Goal: Task Accomplishment & Management: Complete application form

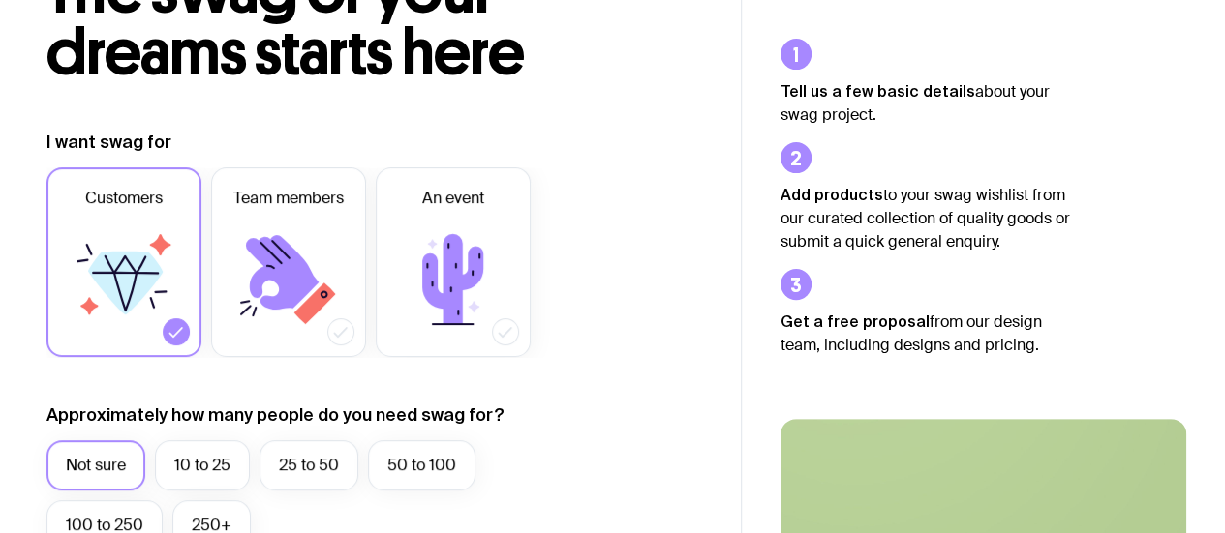
click at [320, 255] on icon at bounding box center [288, 280] width 116 height 116
click at [0, 0] on input "Team members" at bounding box center [0, 0] width 0 height 0
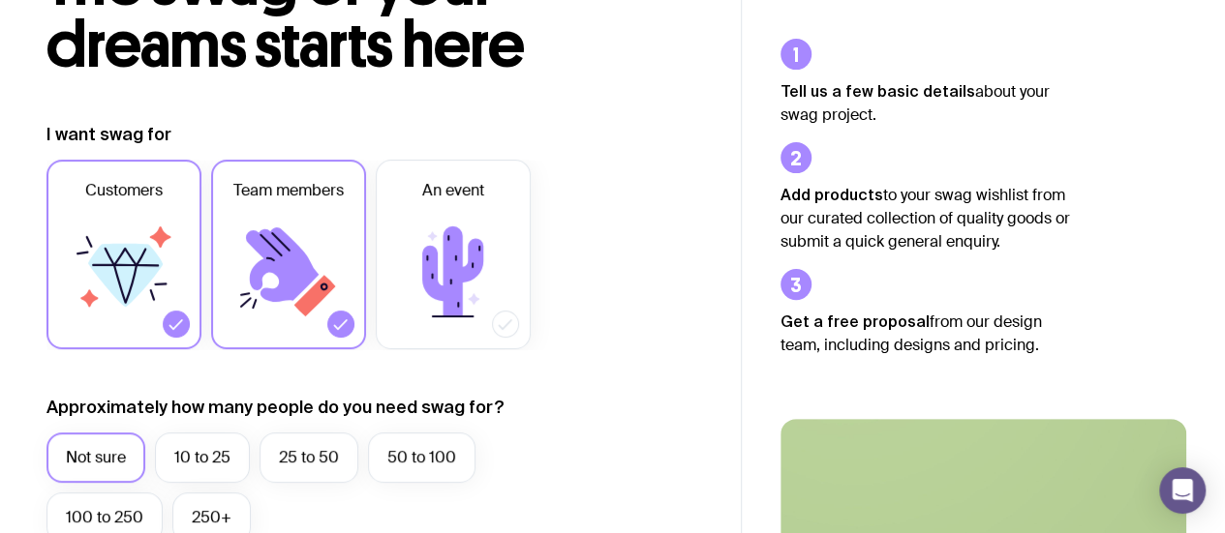
click at [165, 220] on icon at bounding box center [124, 272] width 116 height 116
click at [0, 0] on input "Customers" at bounding box center [0, 0] width 0 height 0
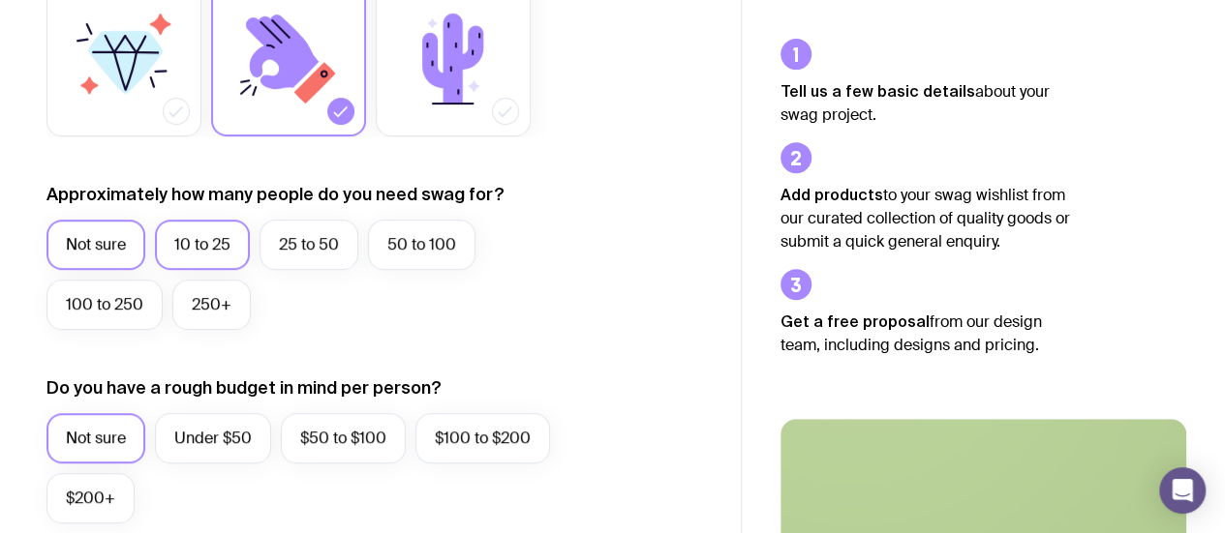
click at [227, 243] on label "10 to 25" at bounding box center [202, 245] width 95 height 50
click at [0, 0] on input "10 to 25" at bounding box center [0, 0] width 0 height 0
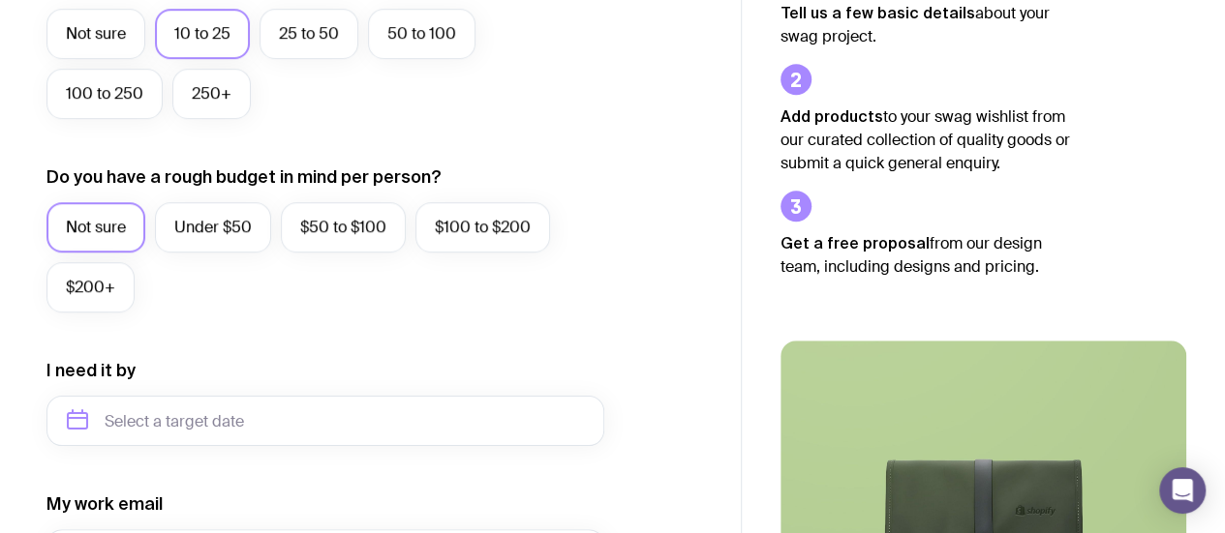
scroll to position [599, 0]
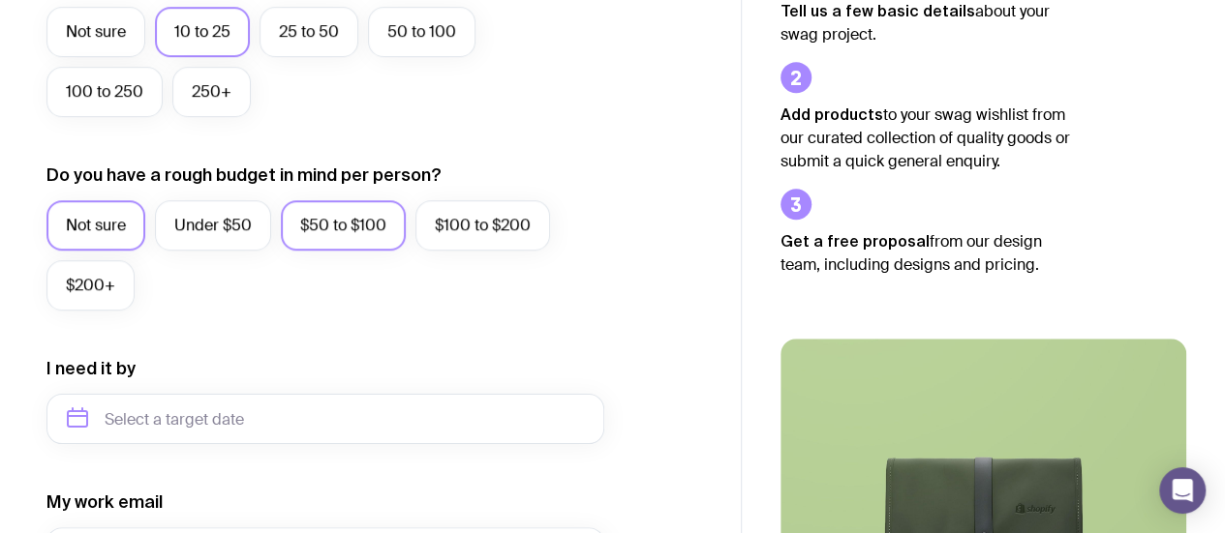
click at [355, 216] on label "$50 to $100" at bounding box center [343, 225] width 125 height 50
click at [0, 0] on input "$50 to $100" at bounding box center [0, 0] width 0 height 0
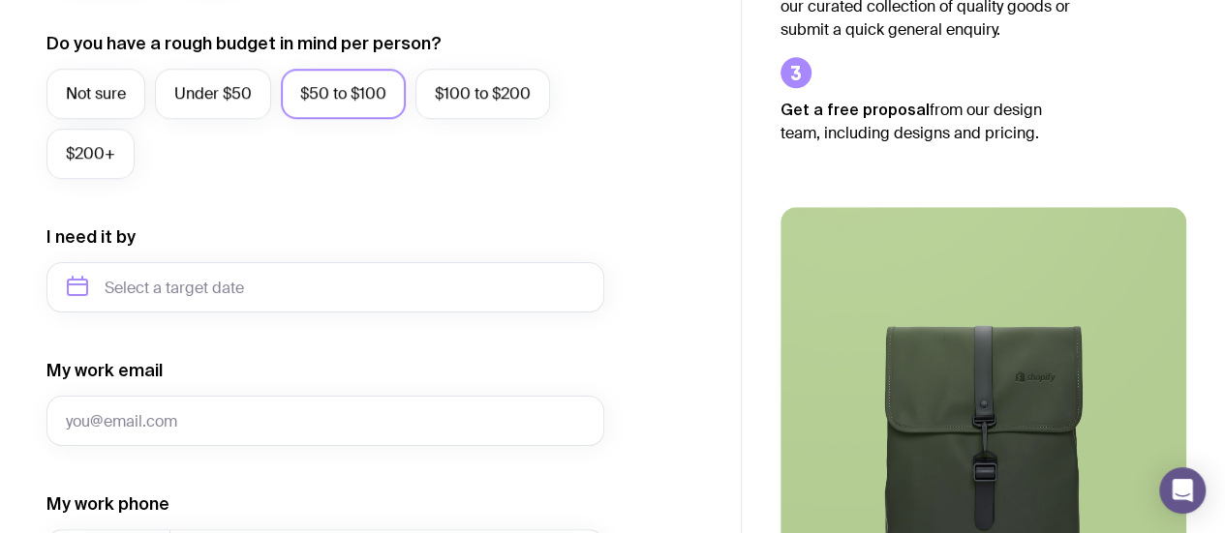
scroll to position [739, 0]
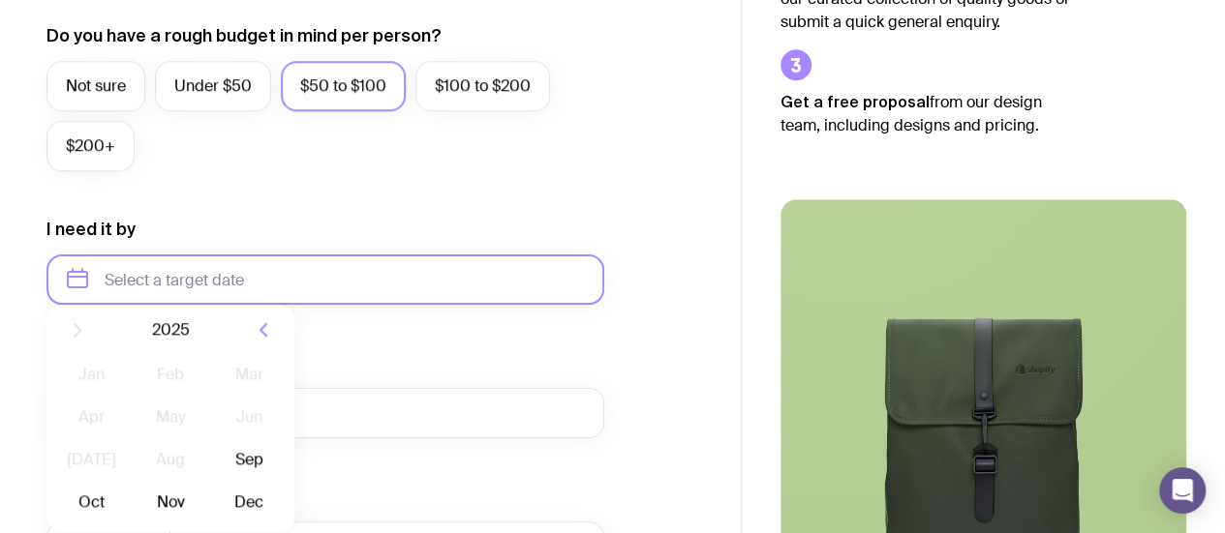
click at [263, 272] on input "text" at bounding box center [325, 280] width 558 height 50
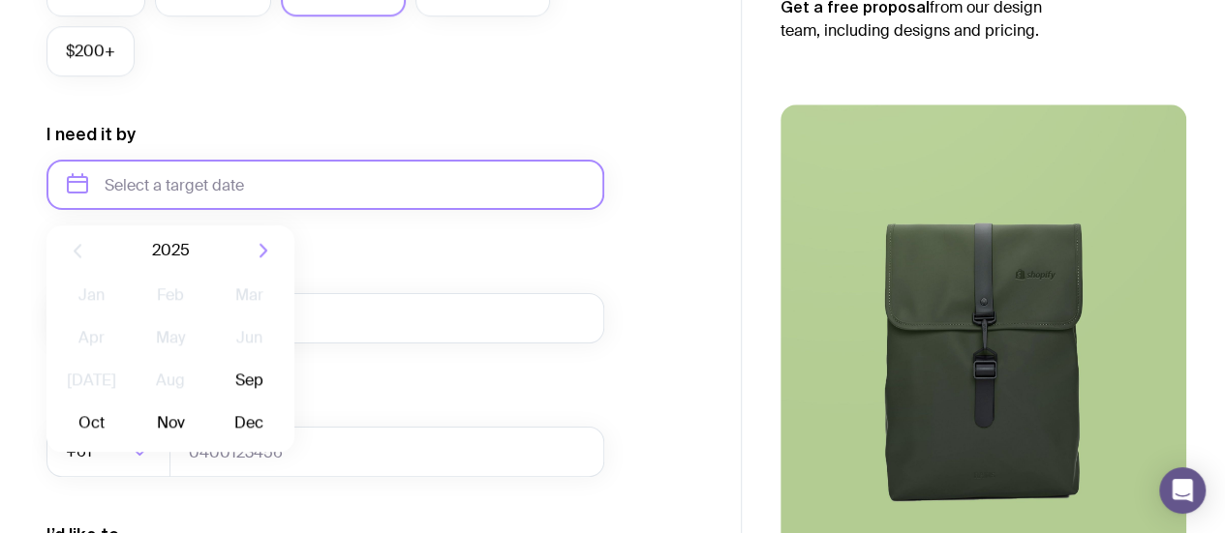
scroll to position [836, 0]
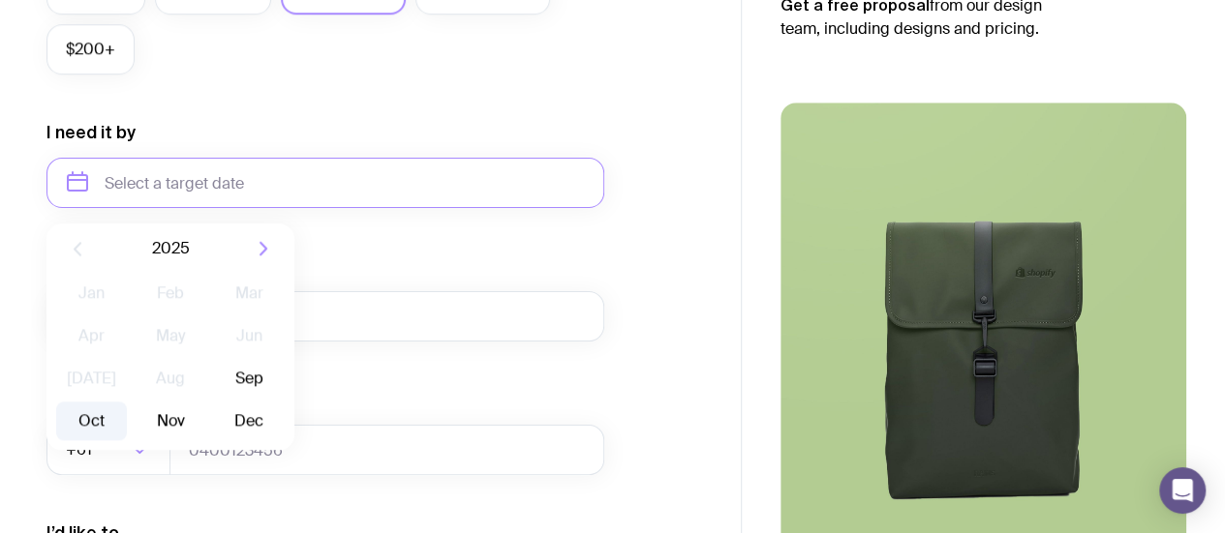
click at [135, 418] on button "Oct" at bounding box center [170, 421] width 71 height 39
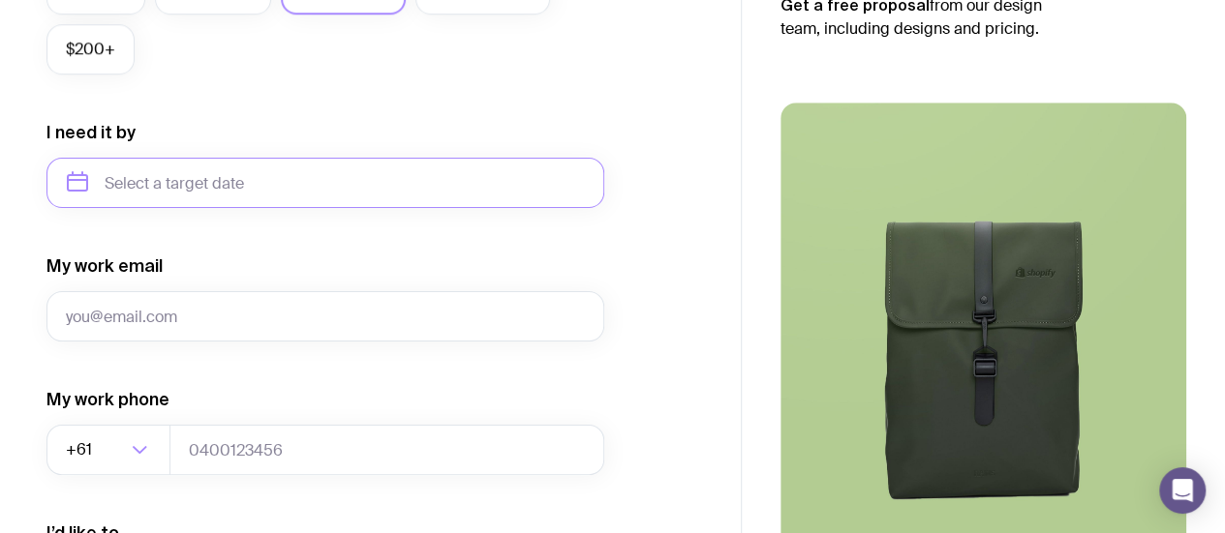
type input "[DATE]"
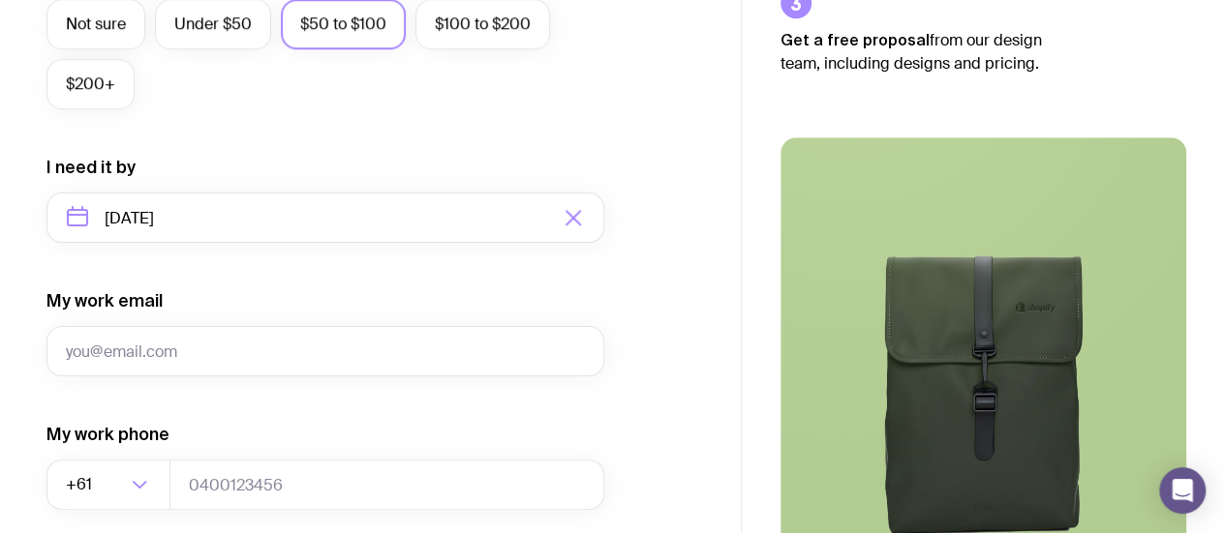
scroll to position [1111, 0]
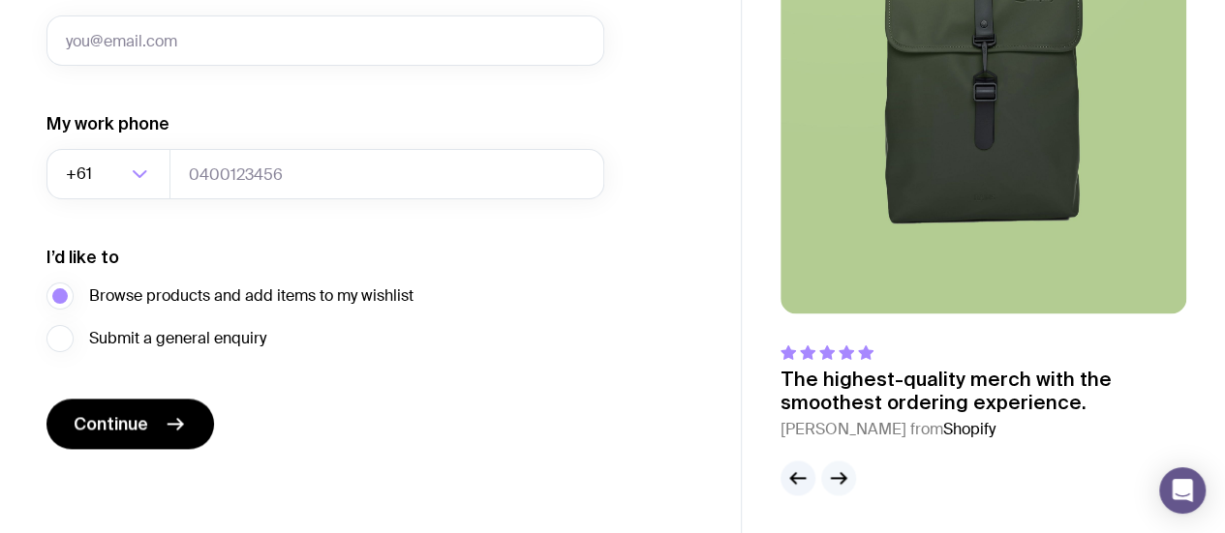
click at [823, 475] on button "button" at bounding box center [838, 478] width 35 height 35
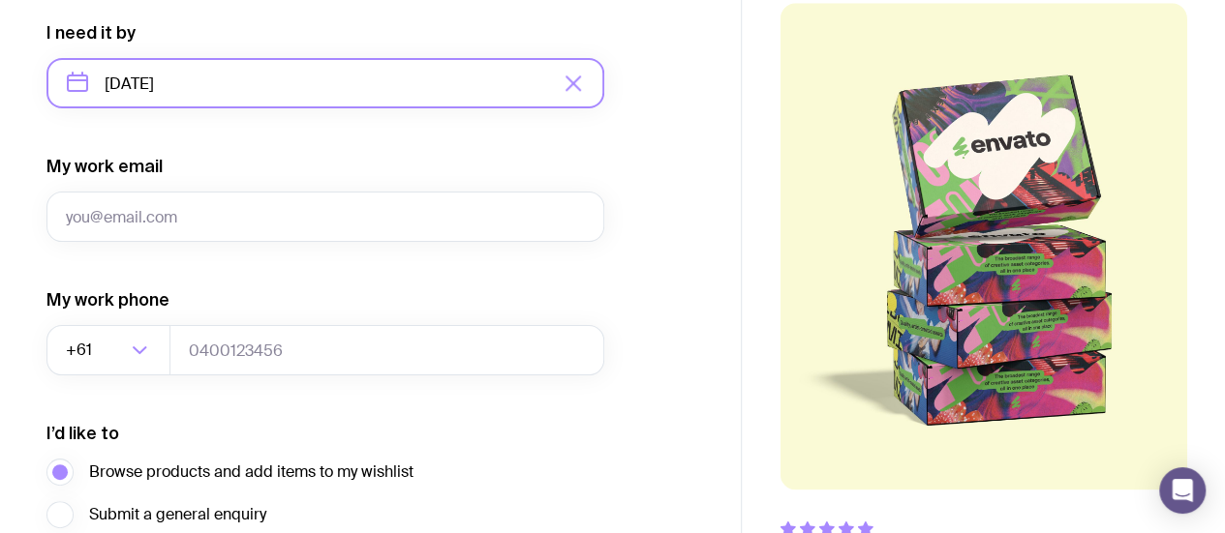
scroll to position [935, 0]
click at [235, 86] on input "[DATE]" at bounding box center [325, 83] width 558 height 50
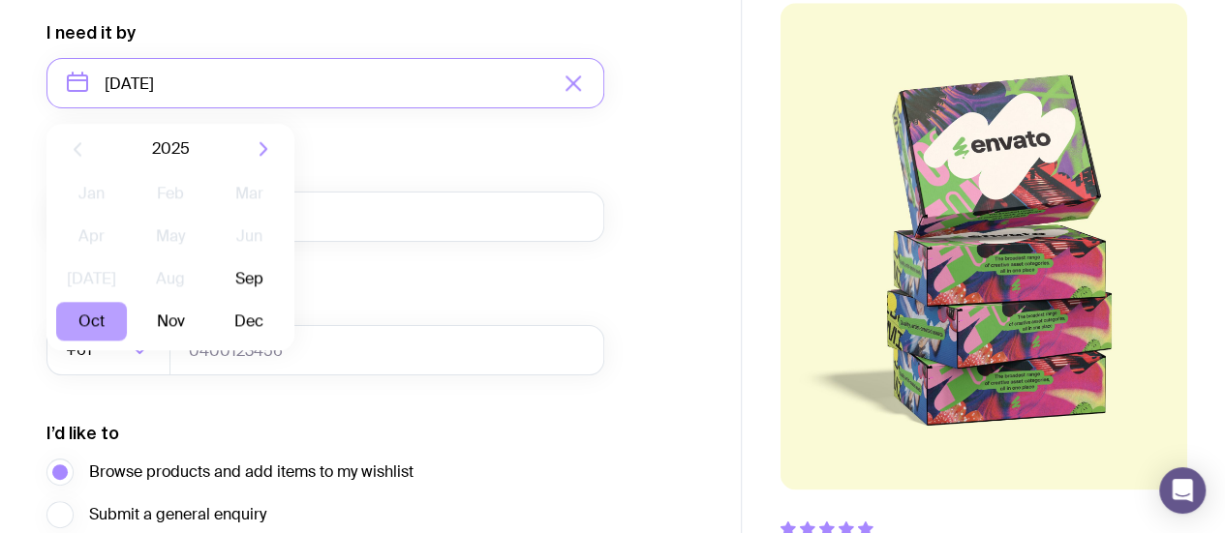
click at [85, 324] on button "Oct" at bounding box center [91, 321] width 71 height 39
click at [380, 241] on input "My work email" at bounding box center [325, 217] width 558 height 50
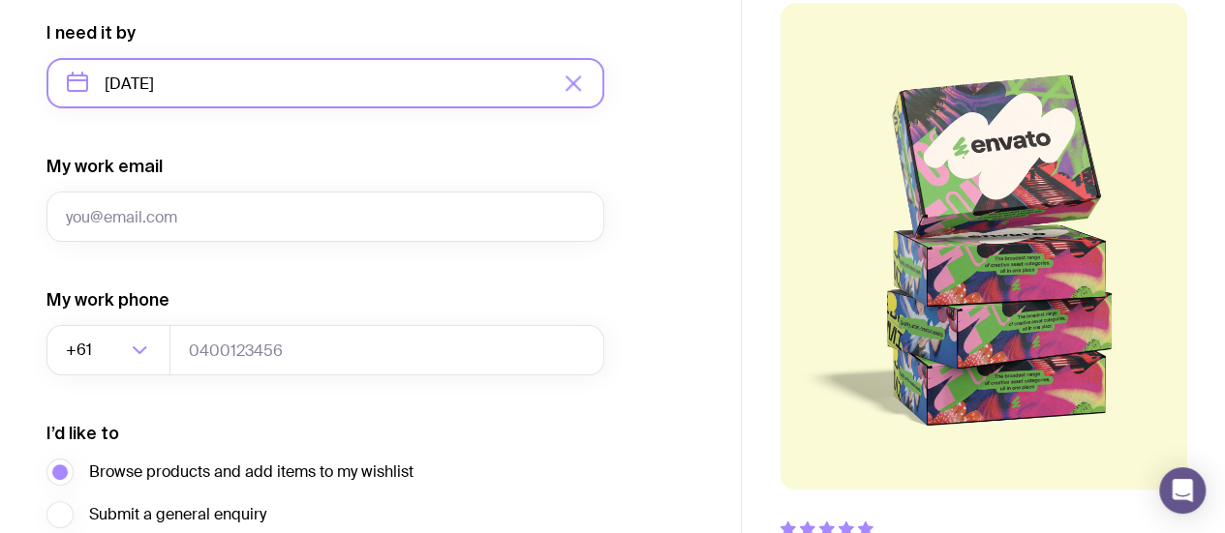
click at [334, 98] on input "[DATE]" at bounding box center [325, 83] width 558 height 50
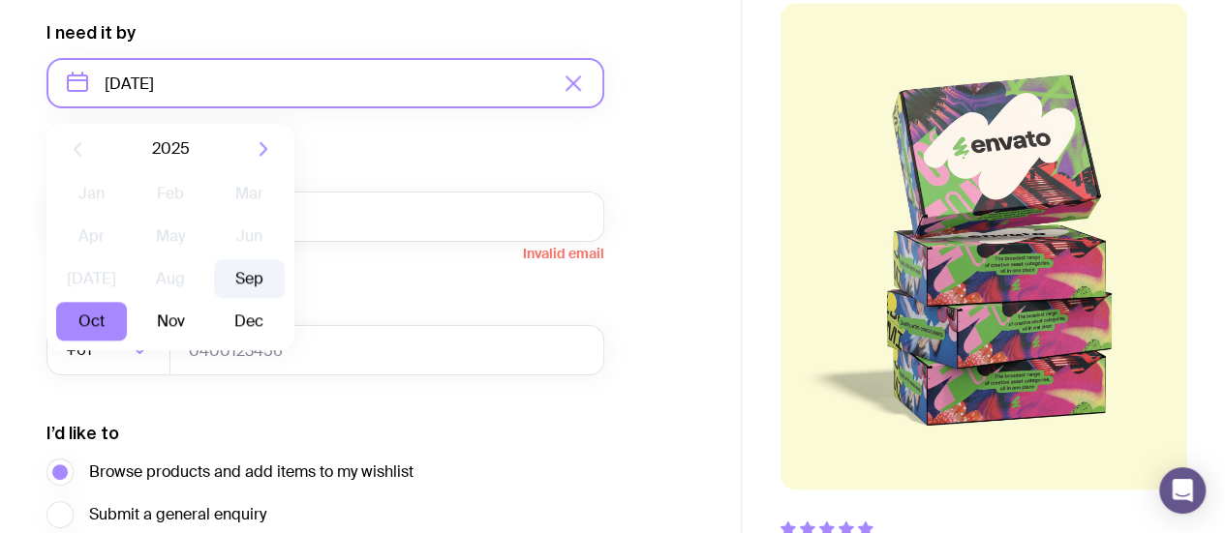
scroll to position [1111, 0]
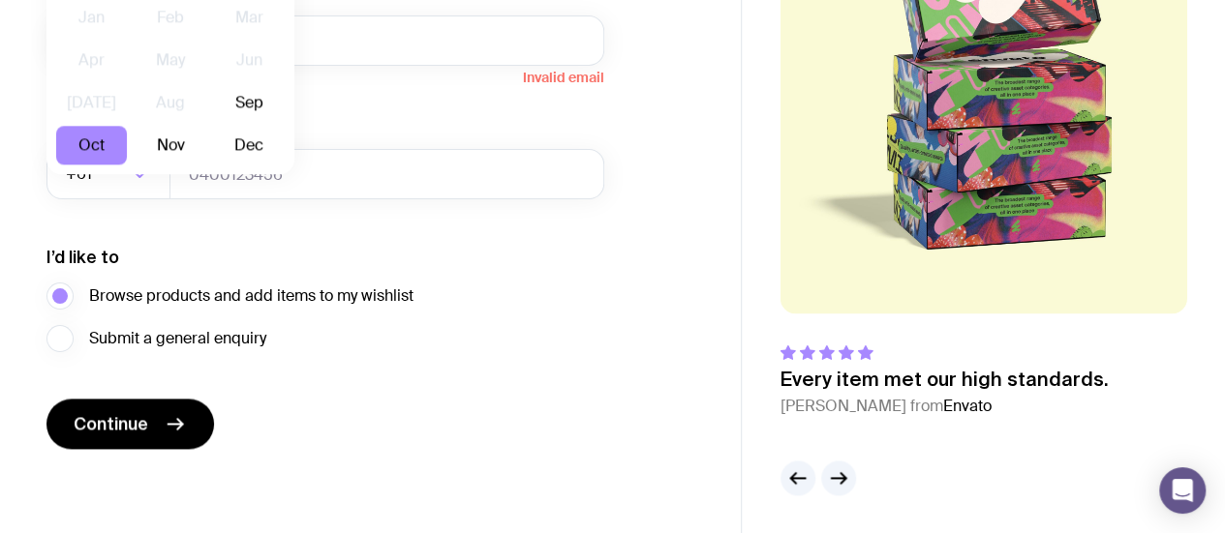
click at [475, 338] on div "I’d like to Browse products and add items to my wishlist Submit a general enqui…" at bounding box center [325, 299] width 558 height 106
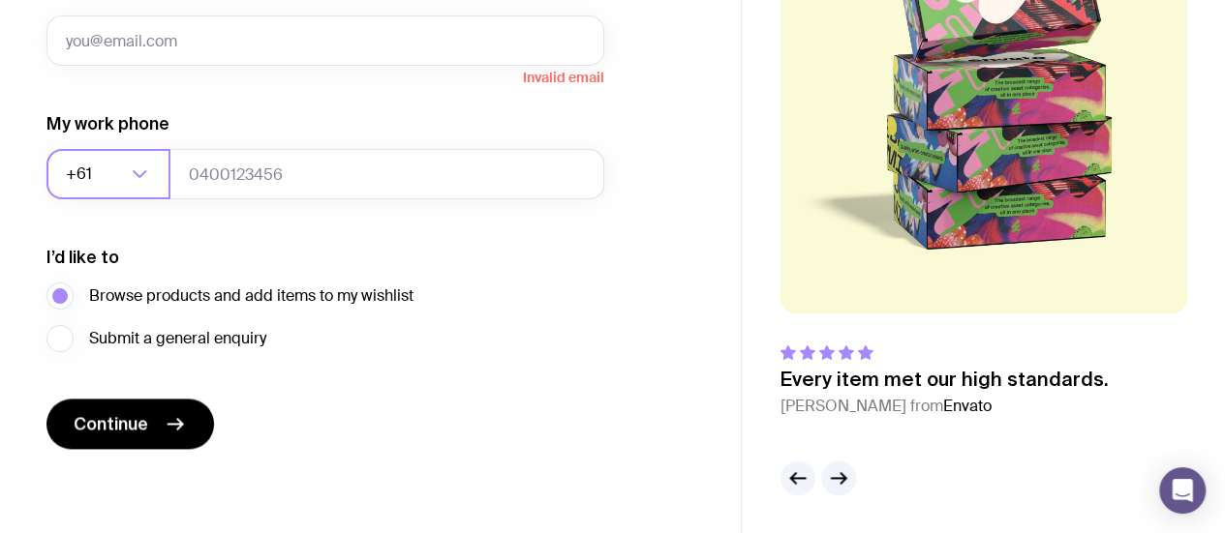
scroll to position [978, 0]
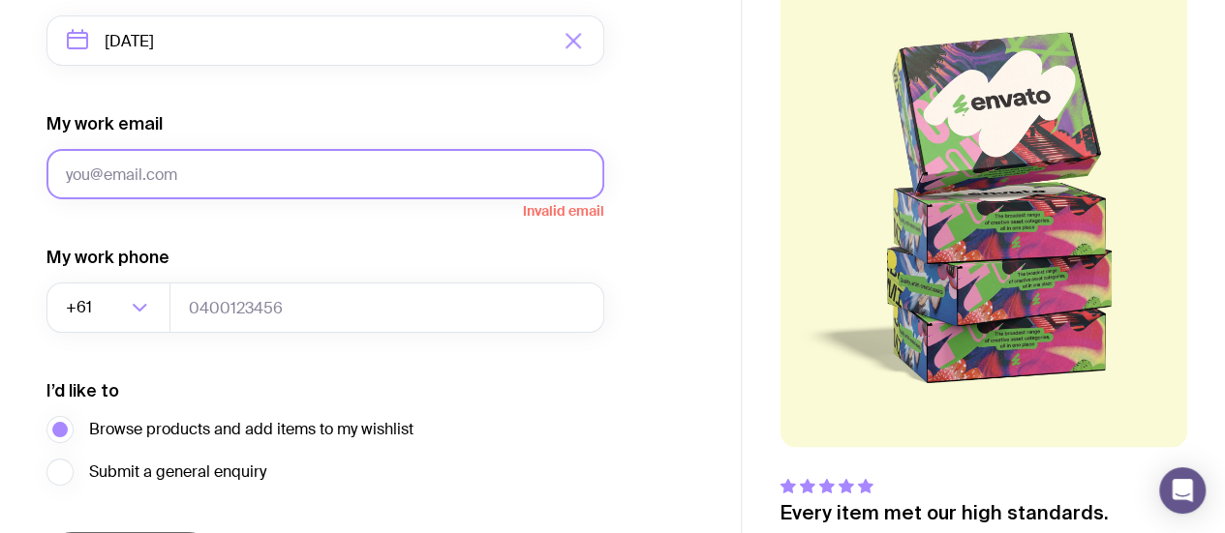
click at [154, 171] on input "My work email" at bounding box center [325, 174] width 558 height 50
type input "[PERSON_NAME][EMAIL_ADDRESS][DOMAIN_NAME]"
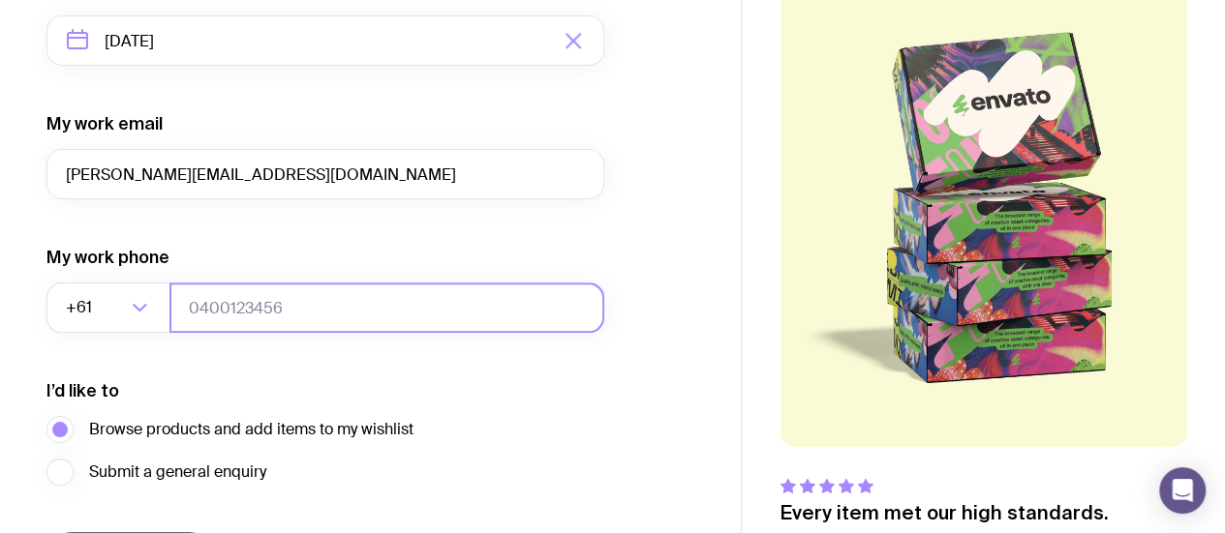
click at [253, 317] on input "tel" at bounding box center [386, 308] width 435 height 50
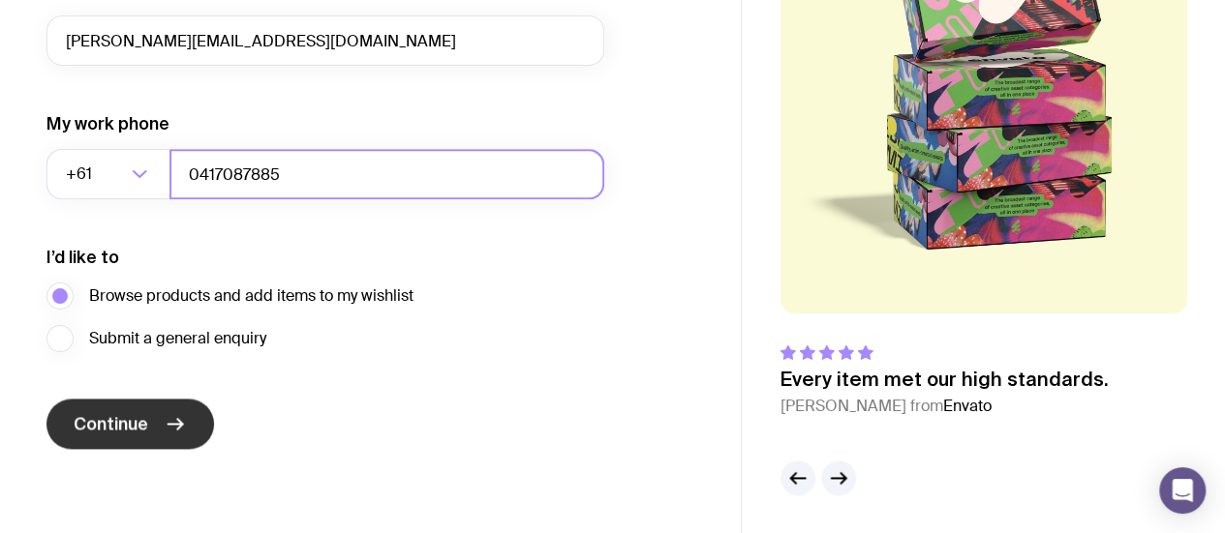
type input "0417087885"
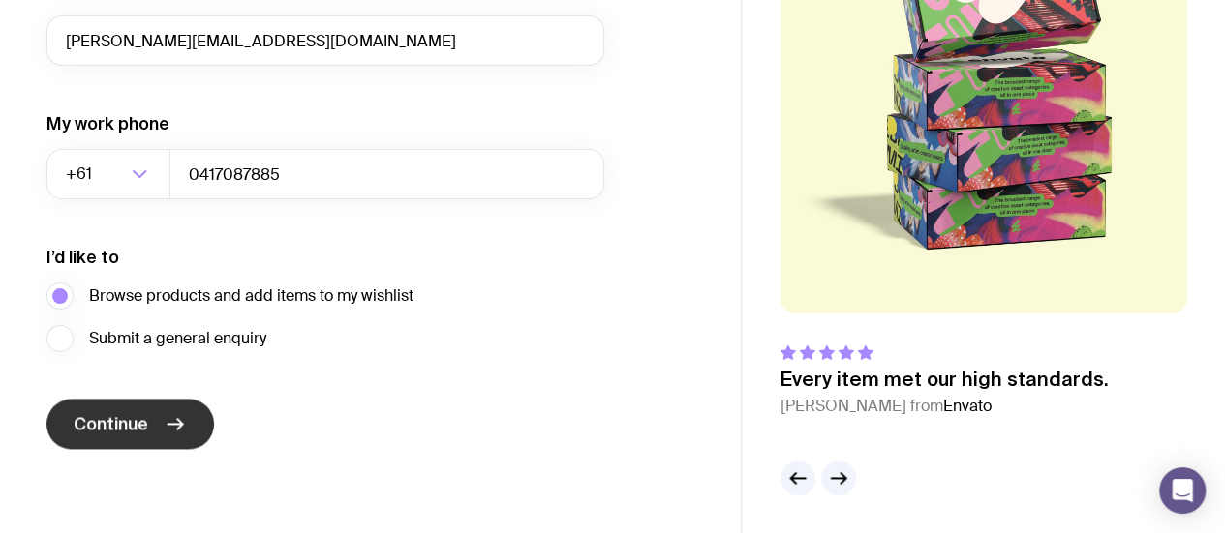
click at [128, 411] on button "Continue" at bounding box center [129, 424] width 167 height 50
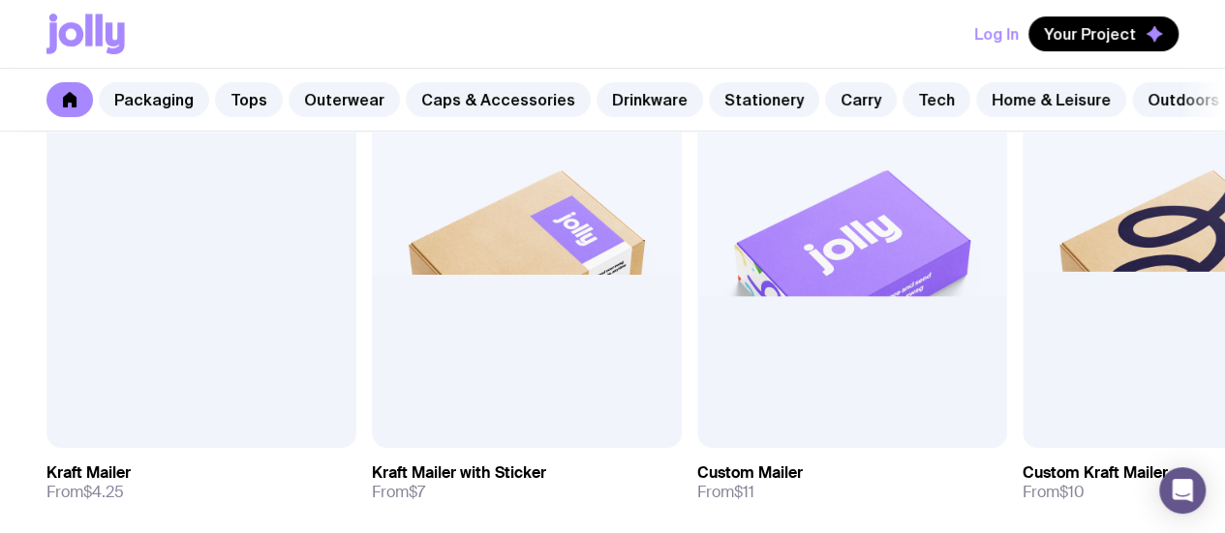
scroll to position [425, 0]
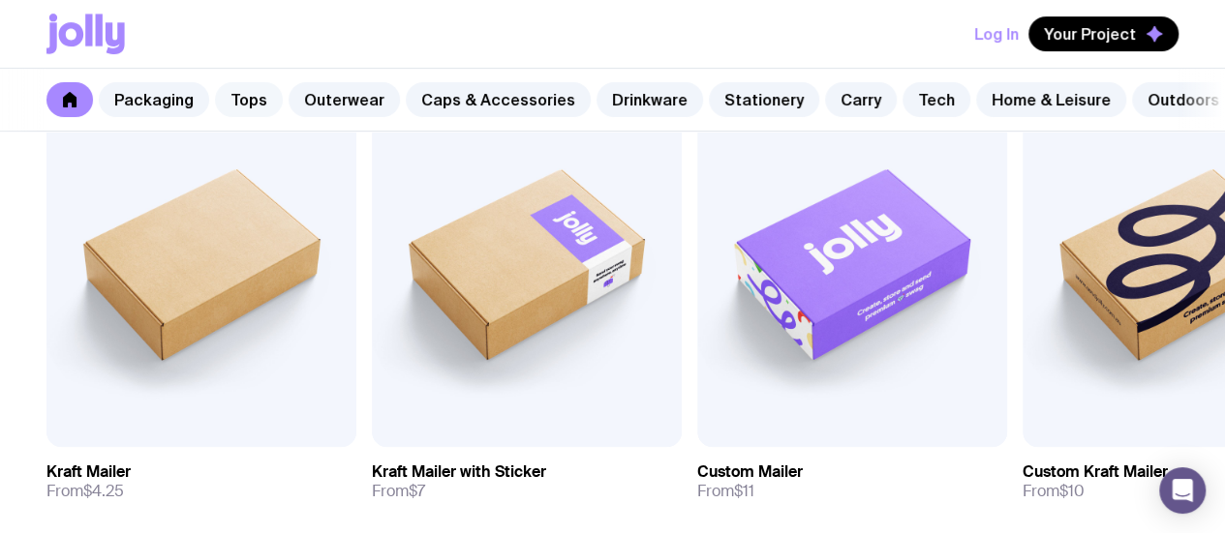
click at [251, 104] on link "Tops" at bounding box center [249, 99] width 68 height 35
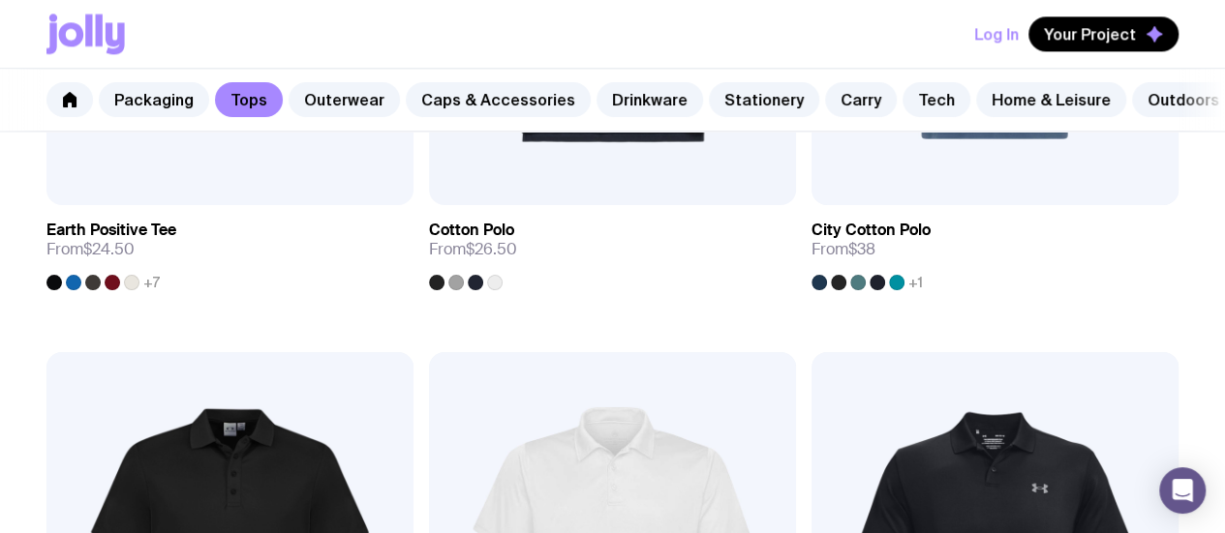
scroll to position [1329, 0]
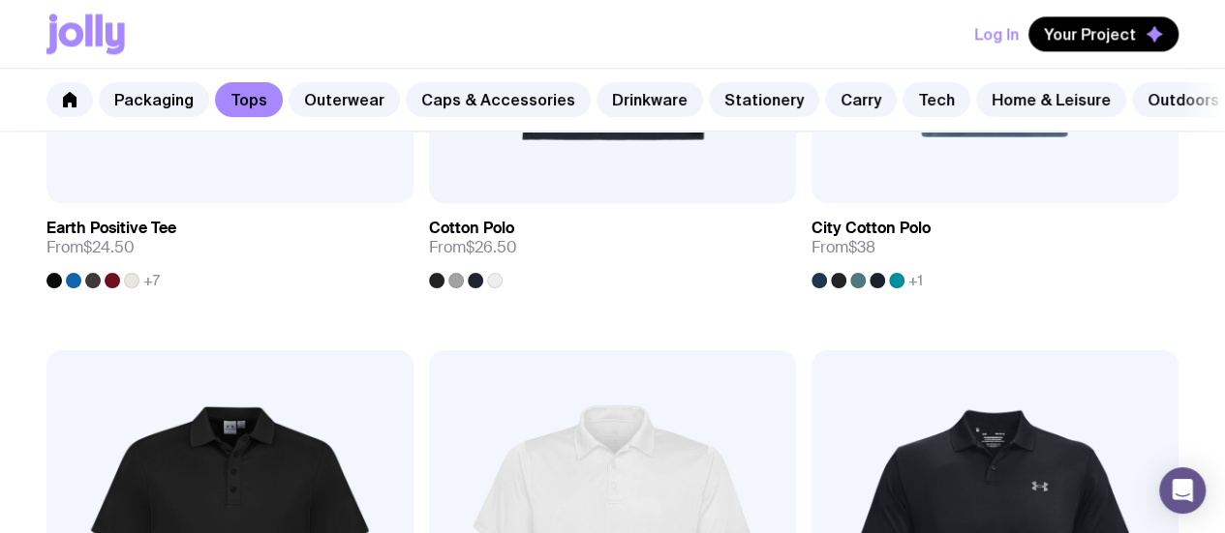
drag, startPoint x: 758, startPoint y: 210, endPoint x: 707, endPoint y: 444, distance: 239.9
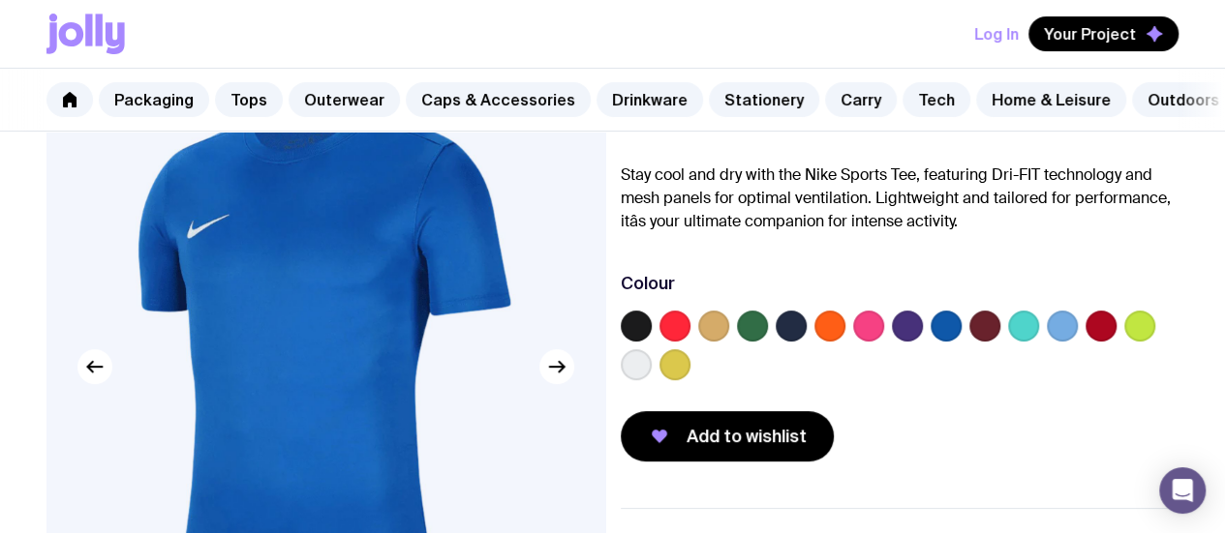
scroll to position [132, 0]
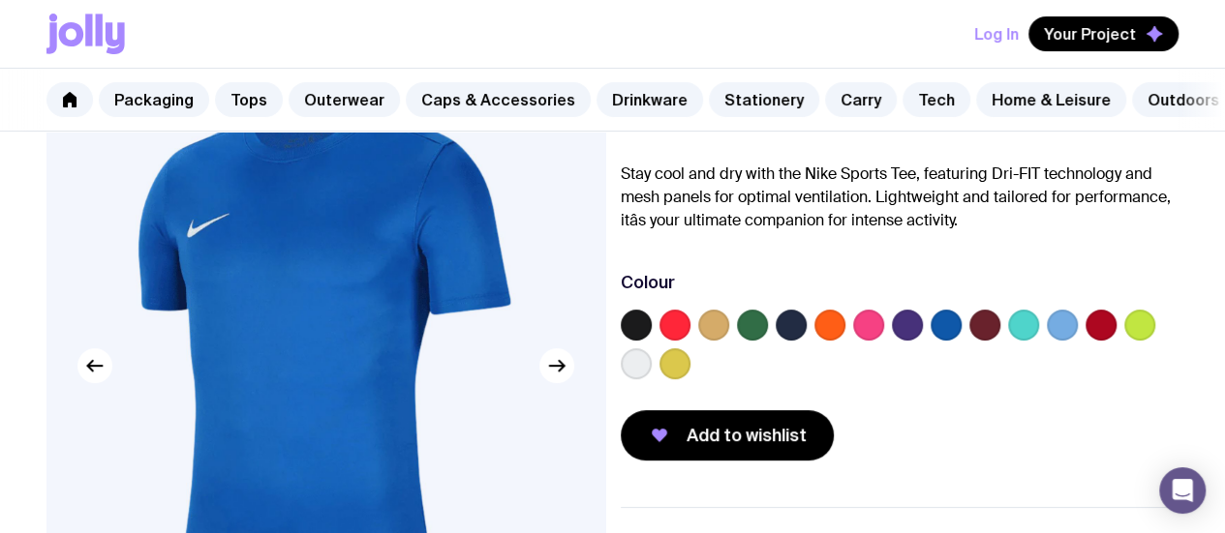
click at [961, 341] on label at bounding box center [945, 325] width 31 height 31
click at [0, 0] on input "radio" at bounding box center [0, 0] width 0 height 0
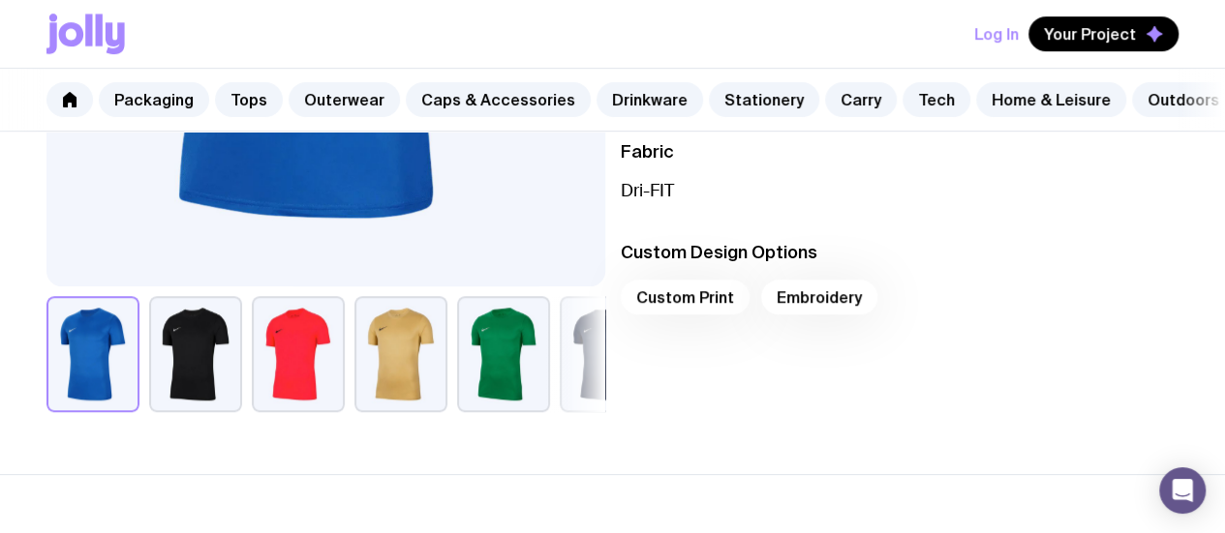
scroll to position [547, 0]
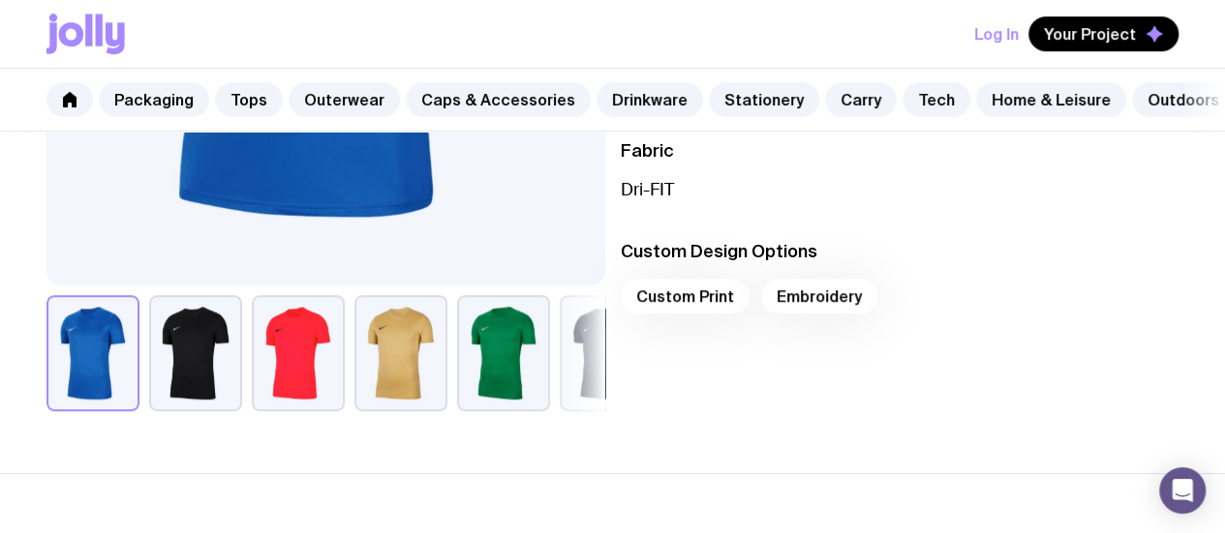
click at [713, 314] on div "Custom Print Embroidery" at bounding box center [900, 302] width 559 height 46
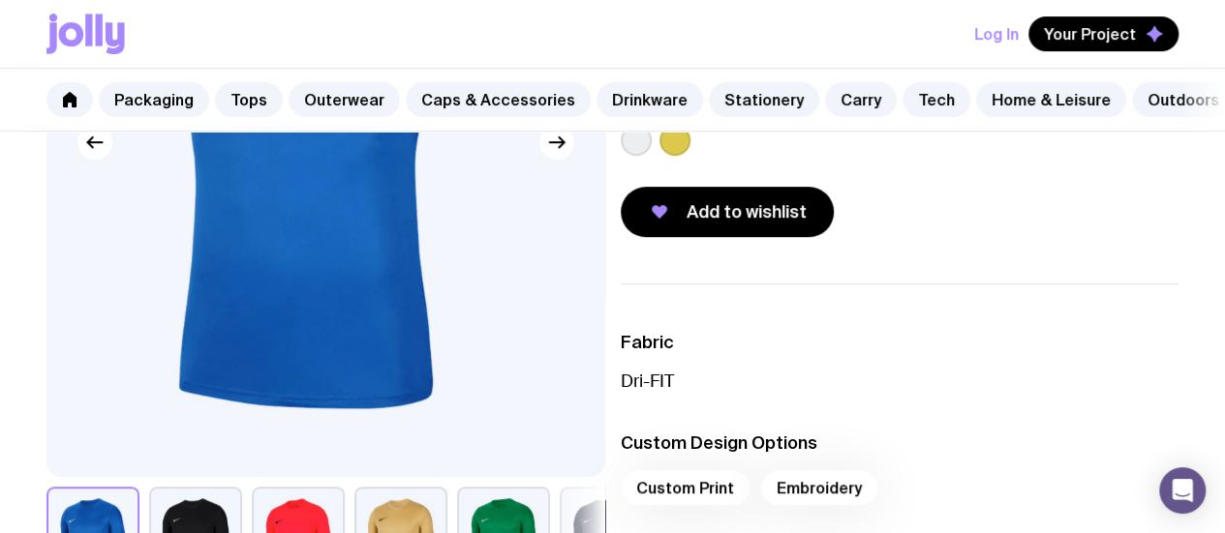
scroll to position [362, 0]
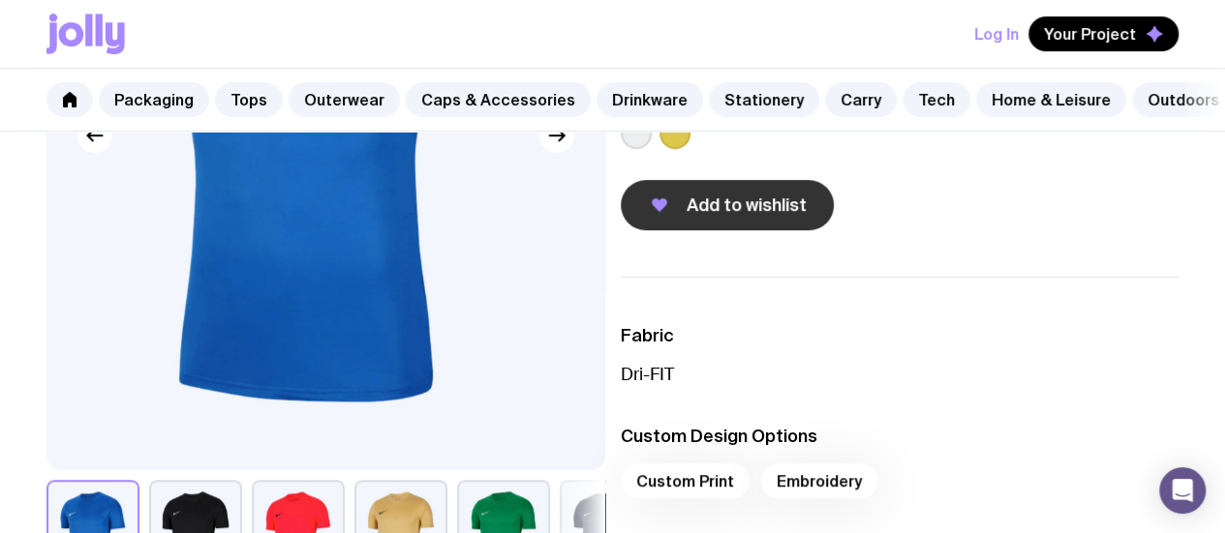
click at [778, 230] on button "Add to wishlist" at bounding box center [727, 205] width 213 height 50
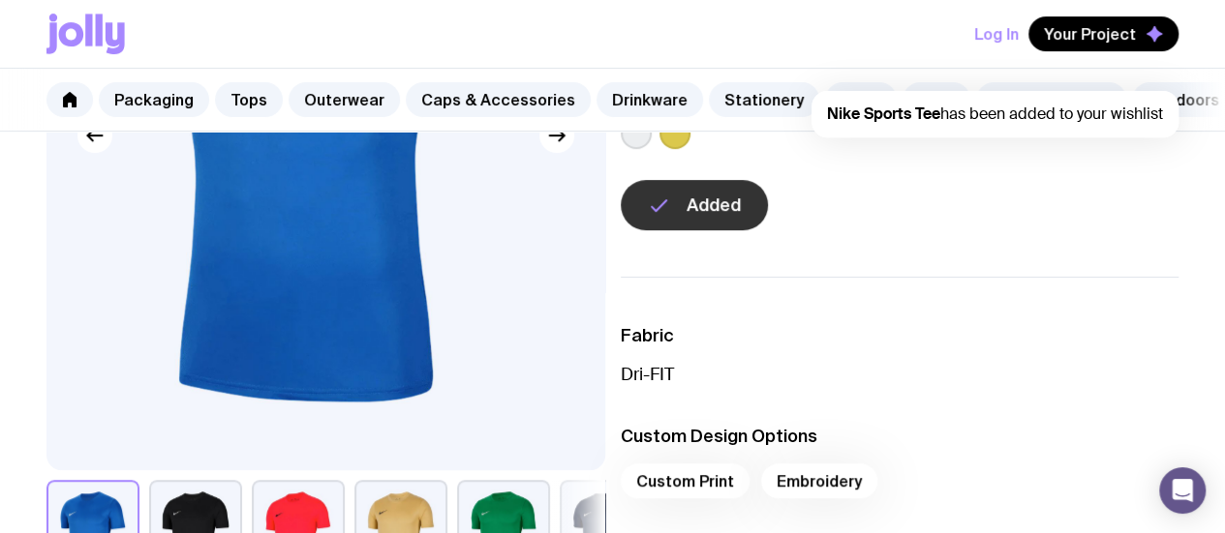
scroll to position [0, 0]
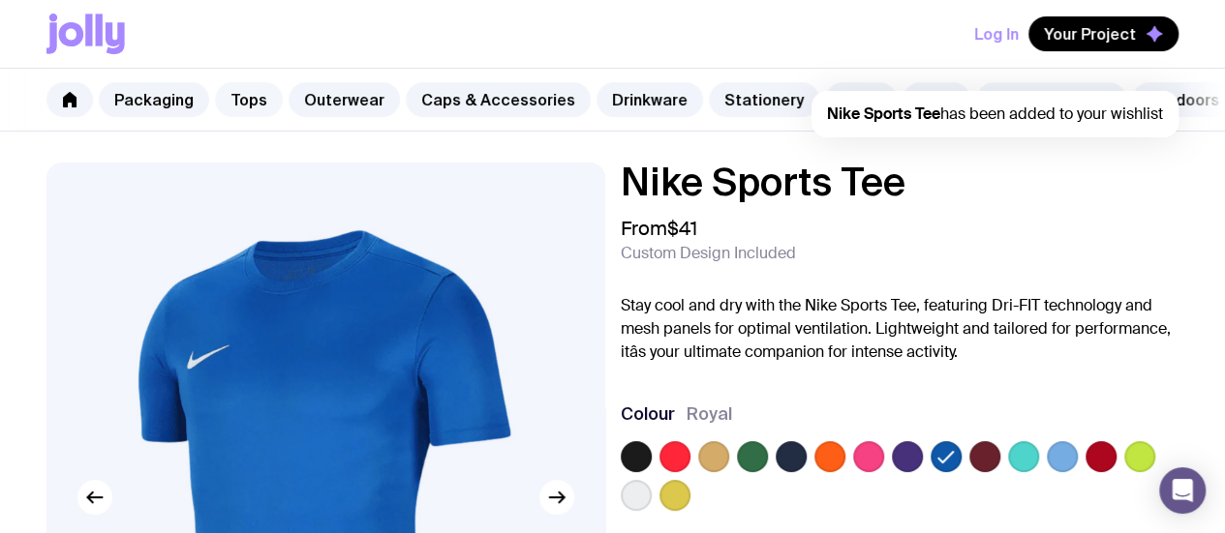
click at [245, 89] on link "Tops" at bounding box center [249, 99] width 68 height 35
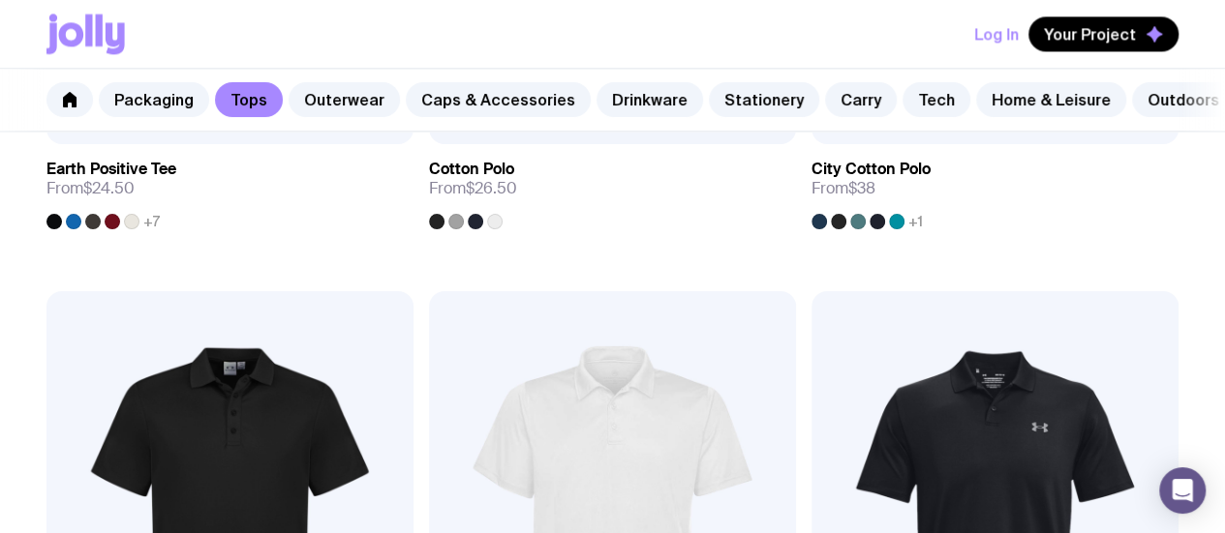
scroll to position [1390, 0]
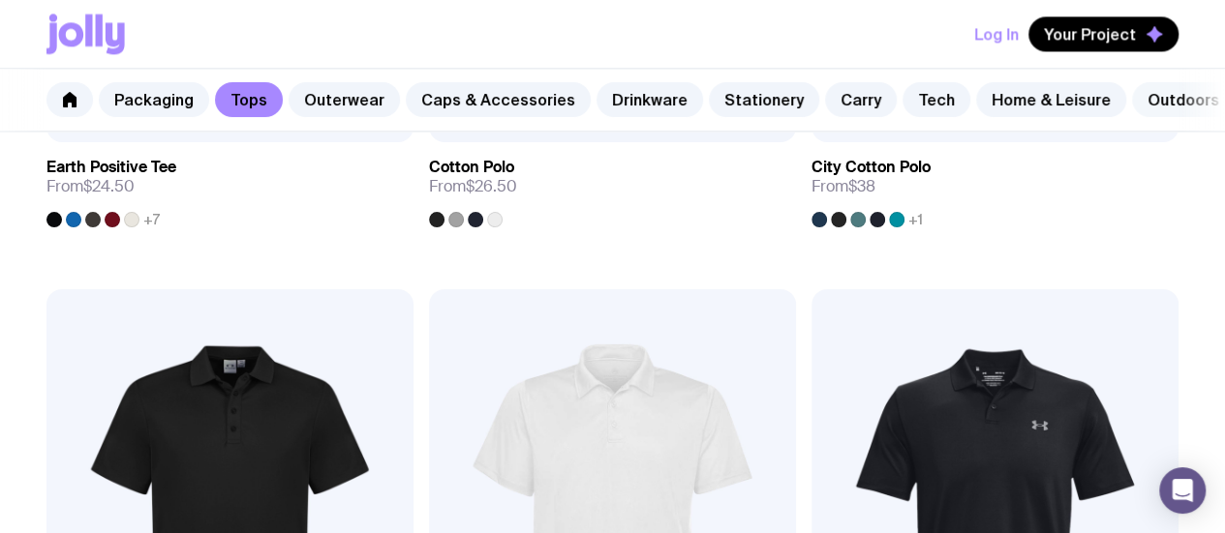
click at [1143, 86] on link "Outdoors" at bounding box center [1183, 99] width 103 height 35
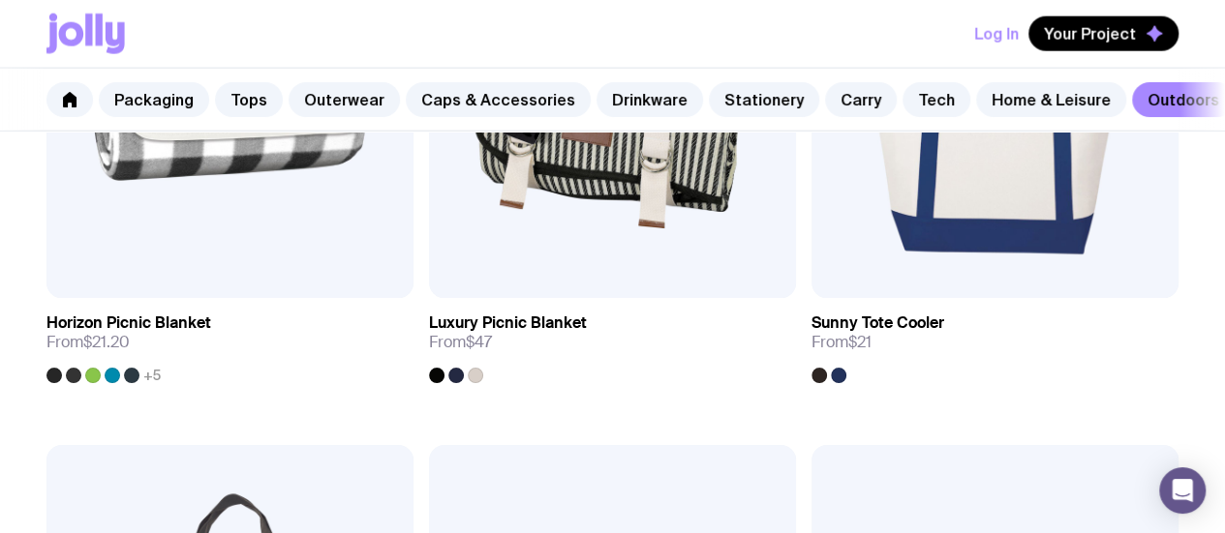
scroll to position [2306, 0]
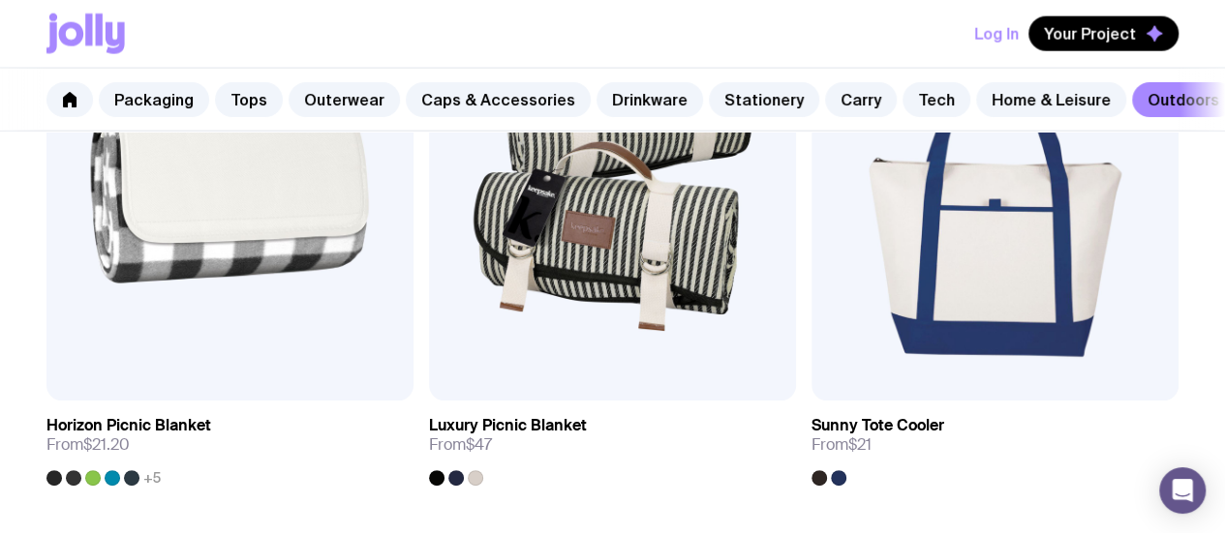
click at [1092, 15] on div "Log In Your Project" at bounding box center [612, 34] width 1132 height 68
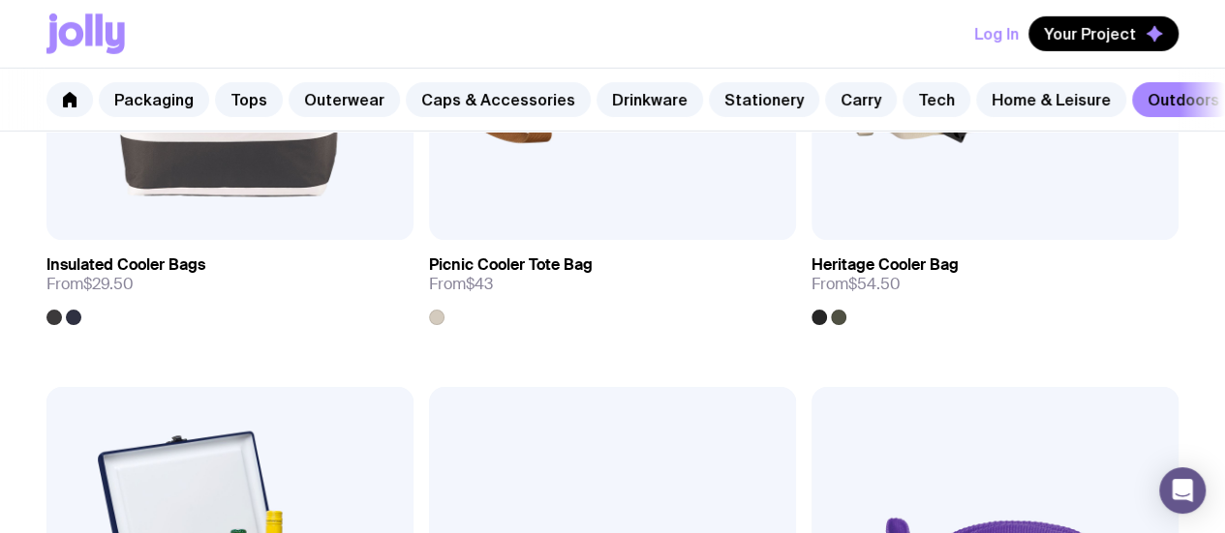
scroll to position [3087, 0]
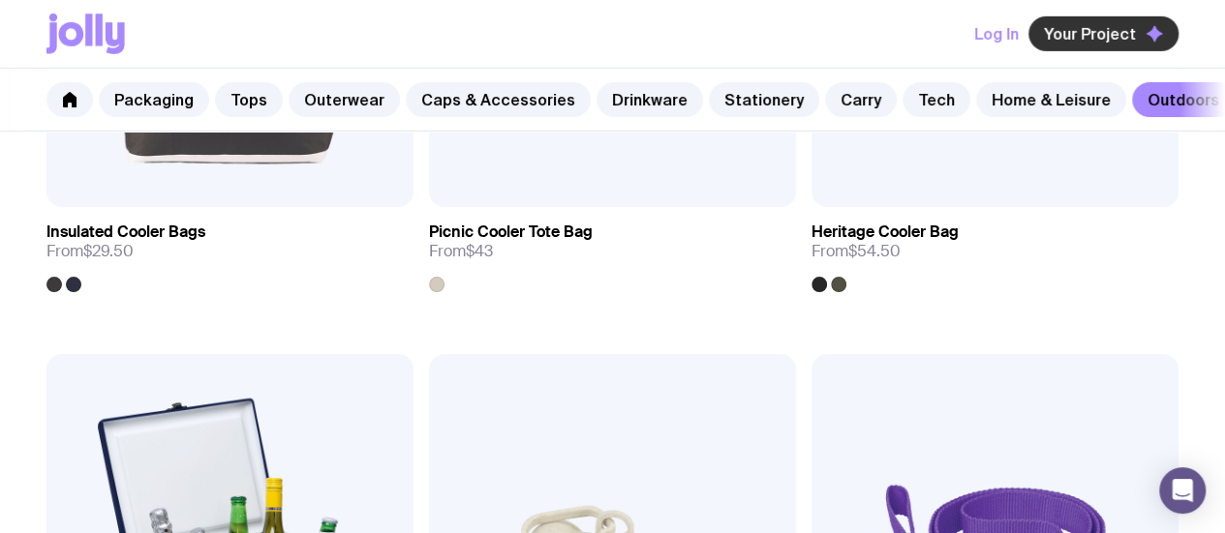
click at [1079, 28] on span "Your Project" at bounding box center [1090, 33] width 92 height 19
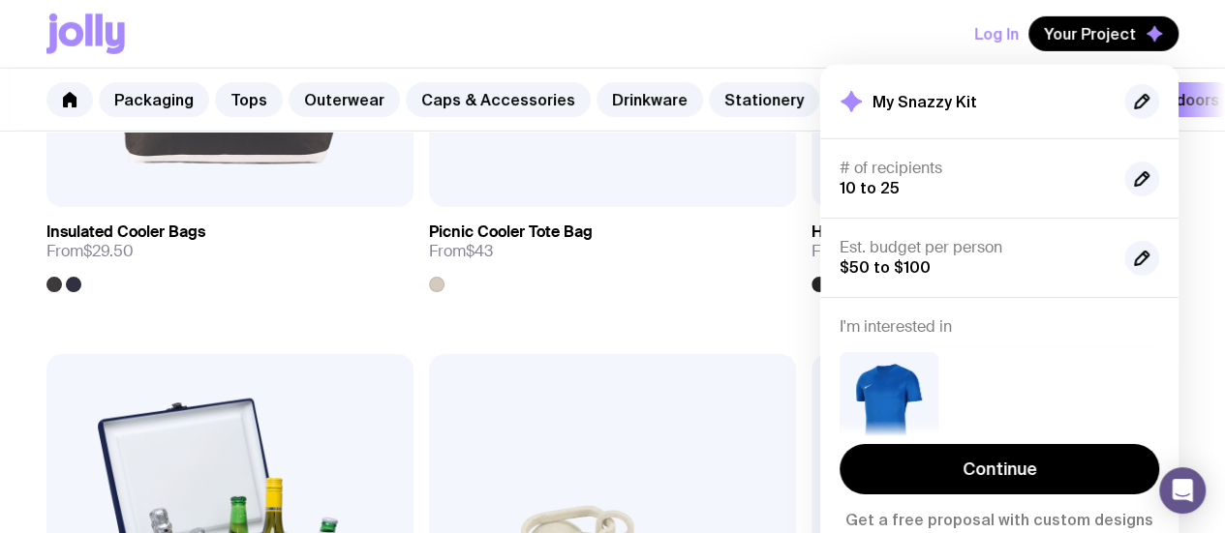
scroll to position [41, 0]
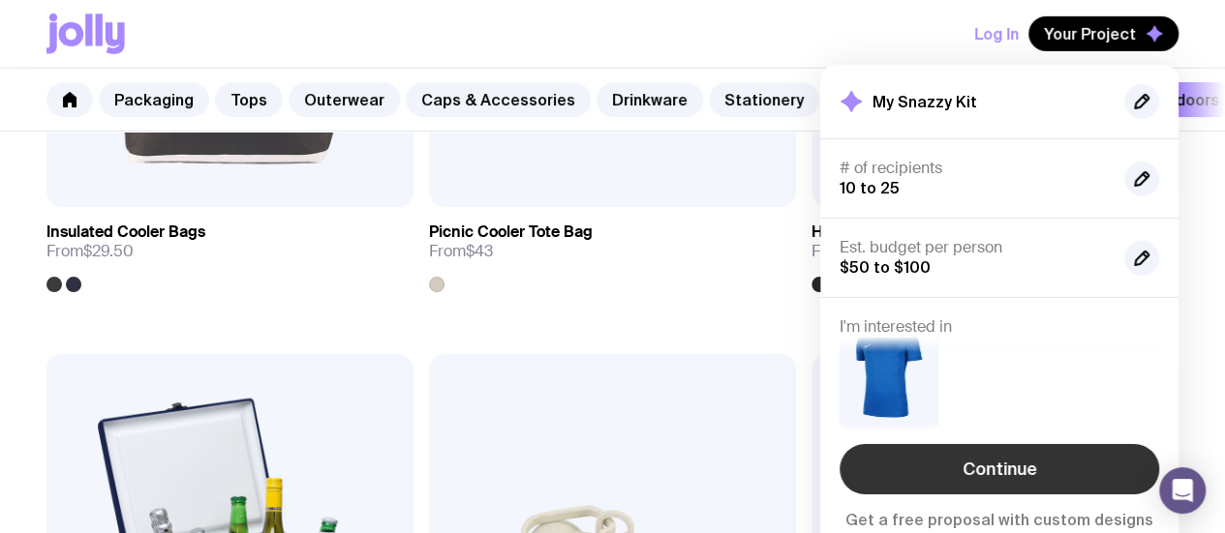
click at [953, 473] on link "Continue" at bounding box center [998, 469] width 319 height 50
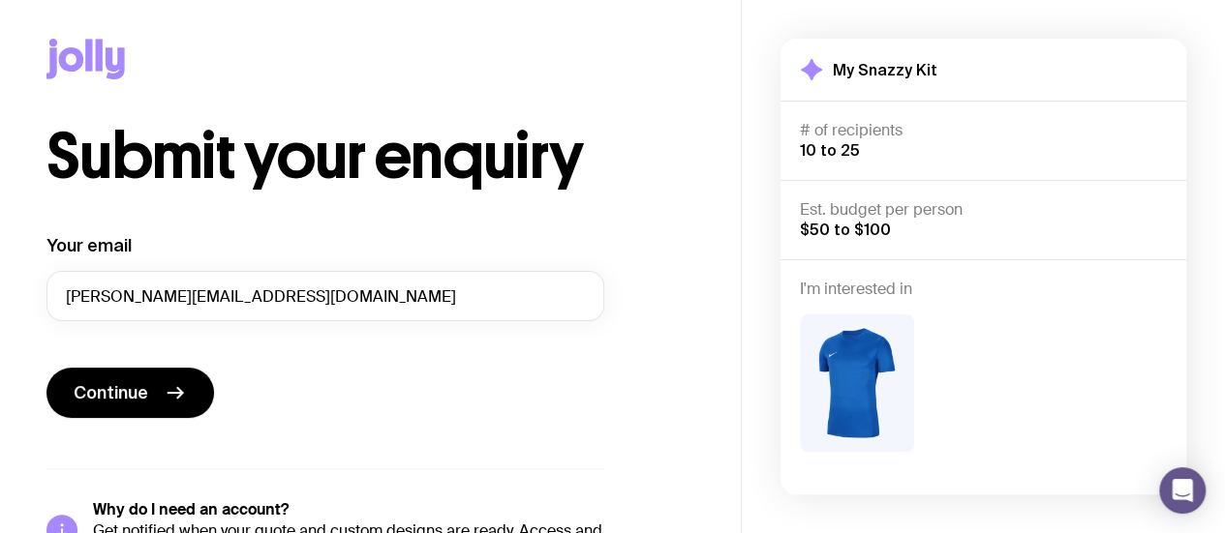
scroll to position [209, 0]
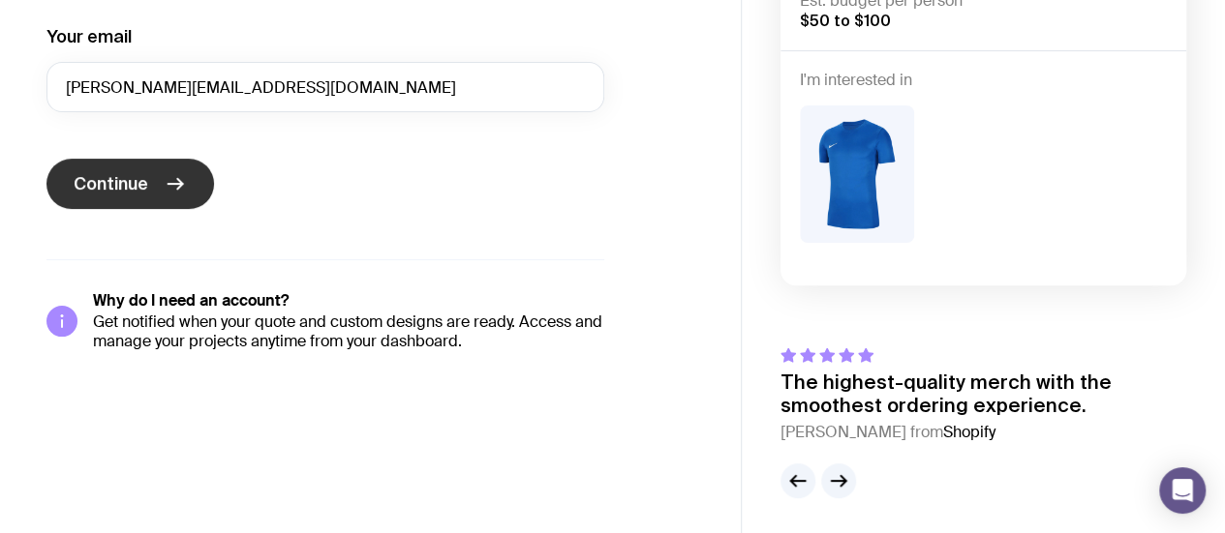
click at [168, 173] on icon "submit" at bounding box center [175, 183] width 23 height 23
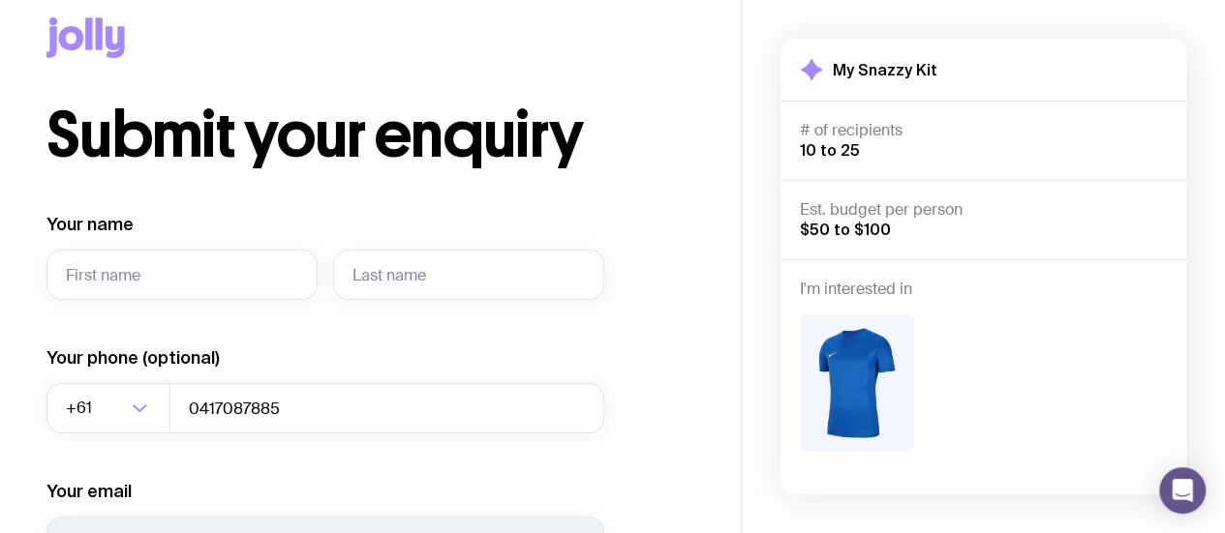
scroll to position [0, 0]
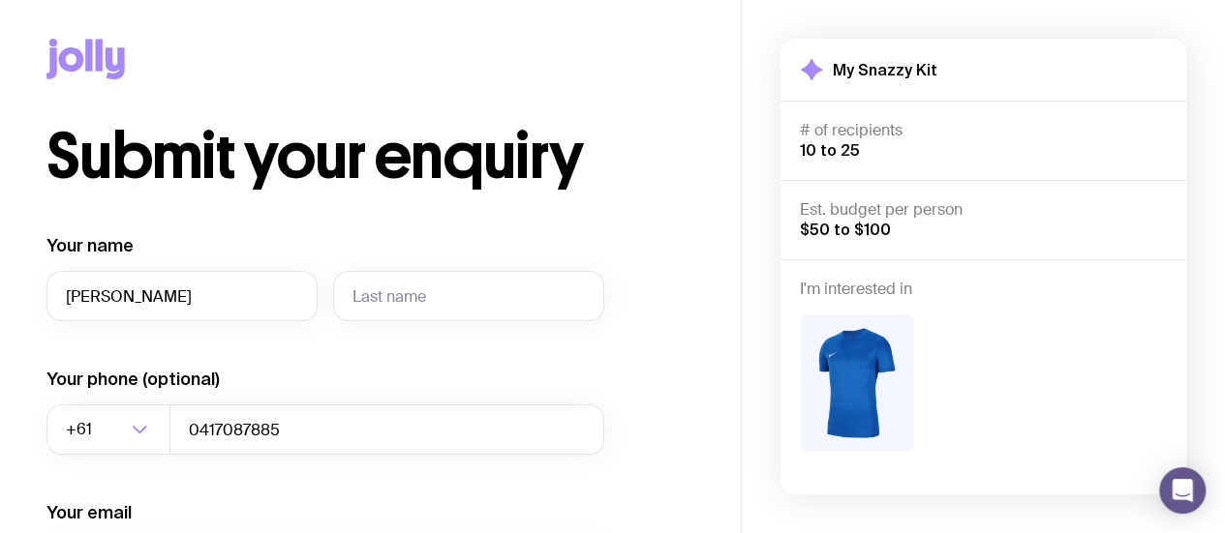
type input "[PERSON_NAME]"
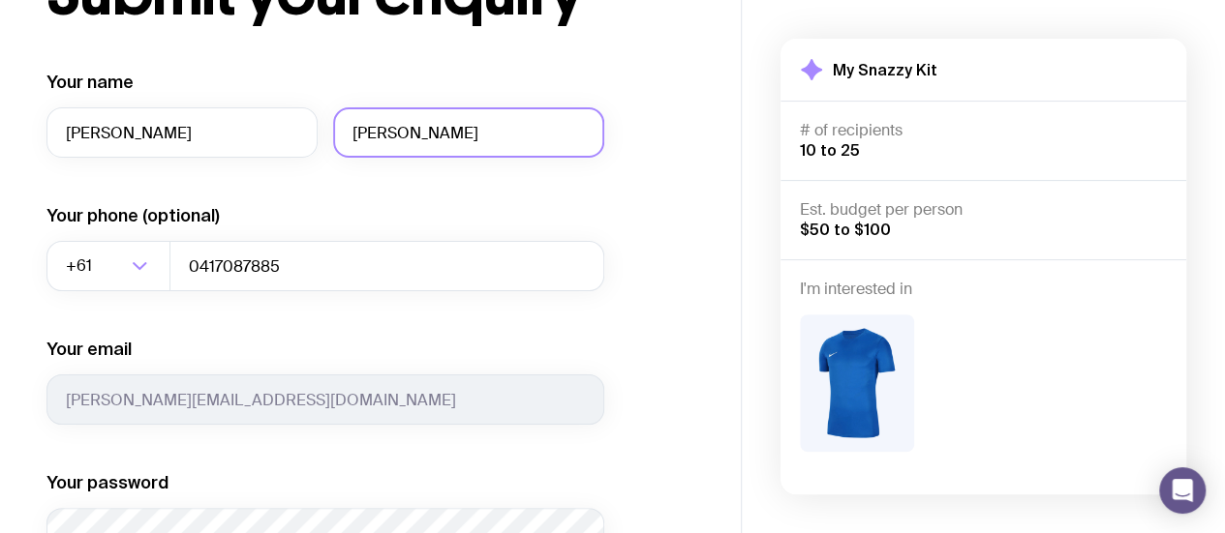
scroll to position [165, 0]
type input "[PERSON_NAME]"
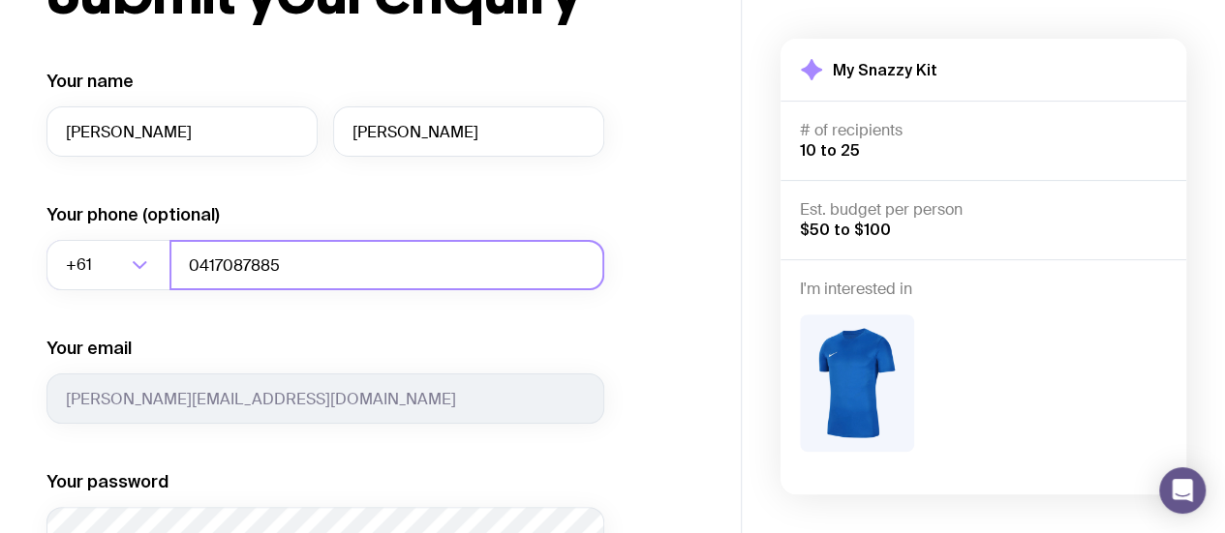
click at [260, 268] on input "0417087885" at bounding box center [386, 265] width 435 height 50
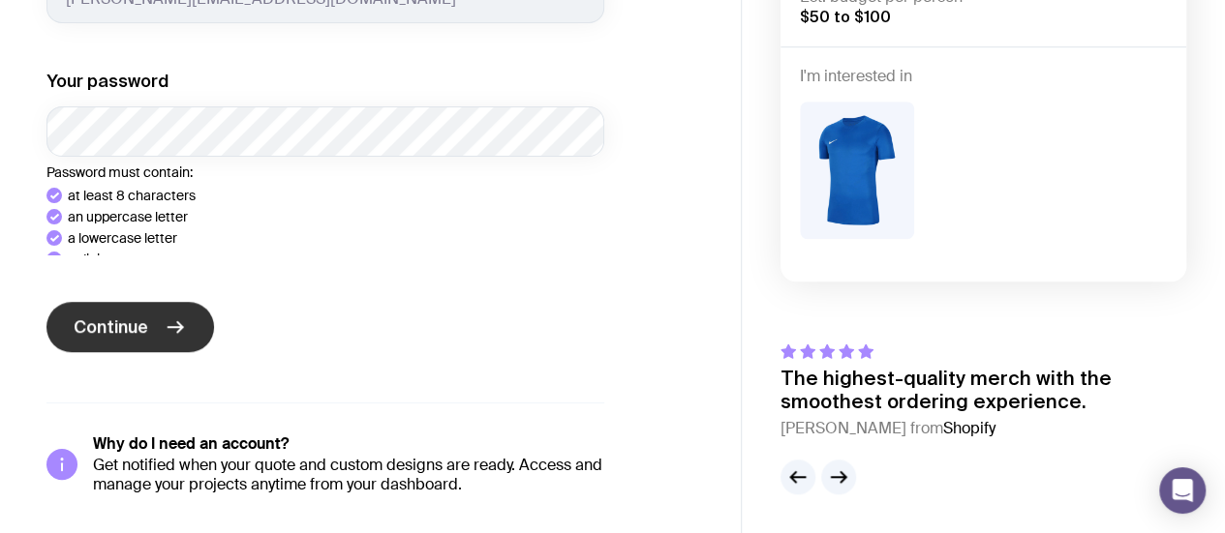
click at [114, 320] on span "Continue" at bounding box center [111, 327] width 75 height 23
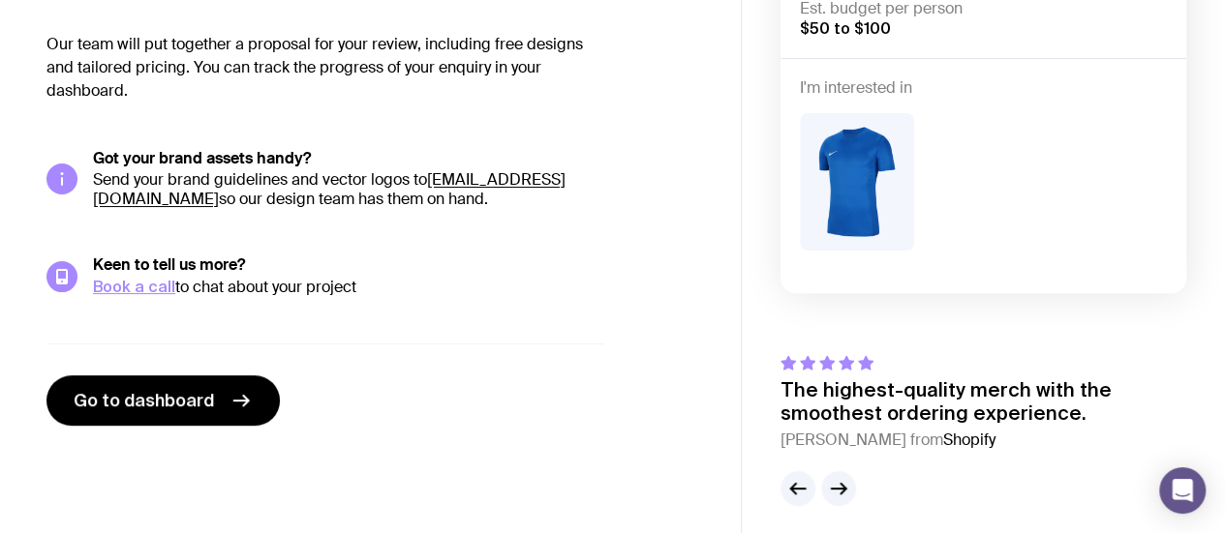
scroll to position [203, 0]
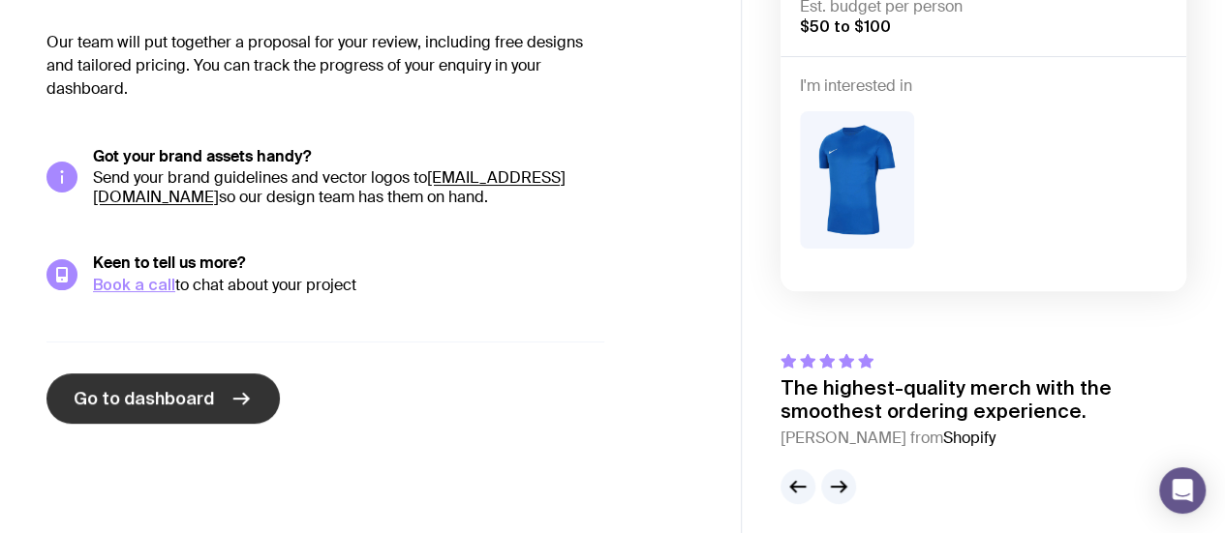
click at [215, 380] on link "Go to dashboard" at bounding box center [162, 399] width 233 height 50
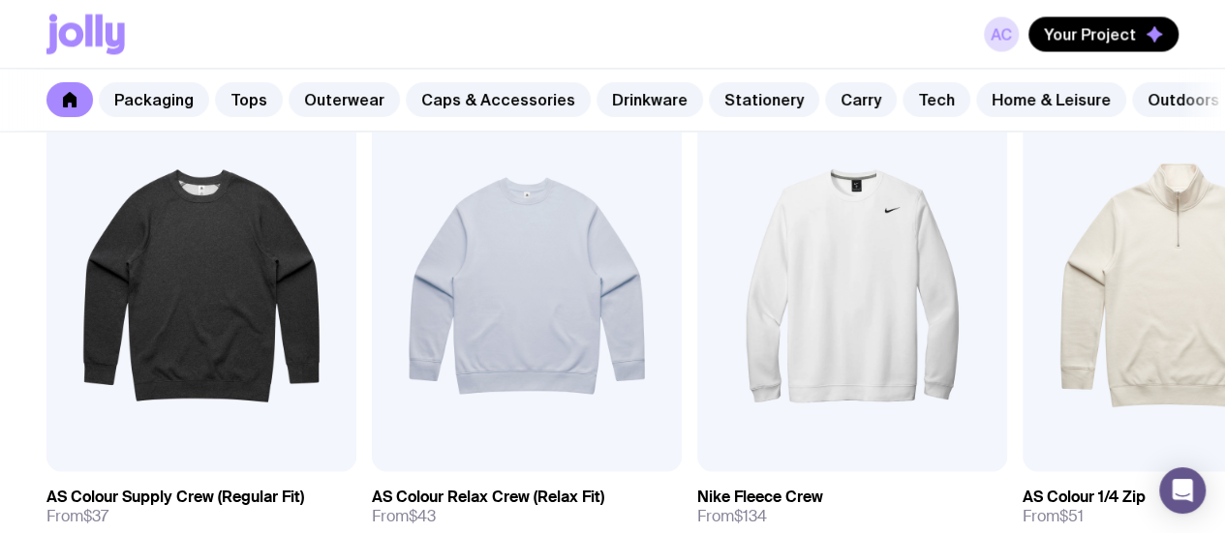
scroll to position [1649, 0]
click at [248, 119] on div "Packaging Tops Outerwear Caps & Accessories Drinkware Stationery Carry Tech Hom…" at bounding box center [612, 100] width 1225 height 63
click at [240, 109] on link "Tops" at bounding box center [249, 99] width 68 height 35
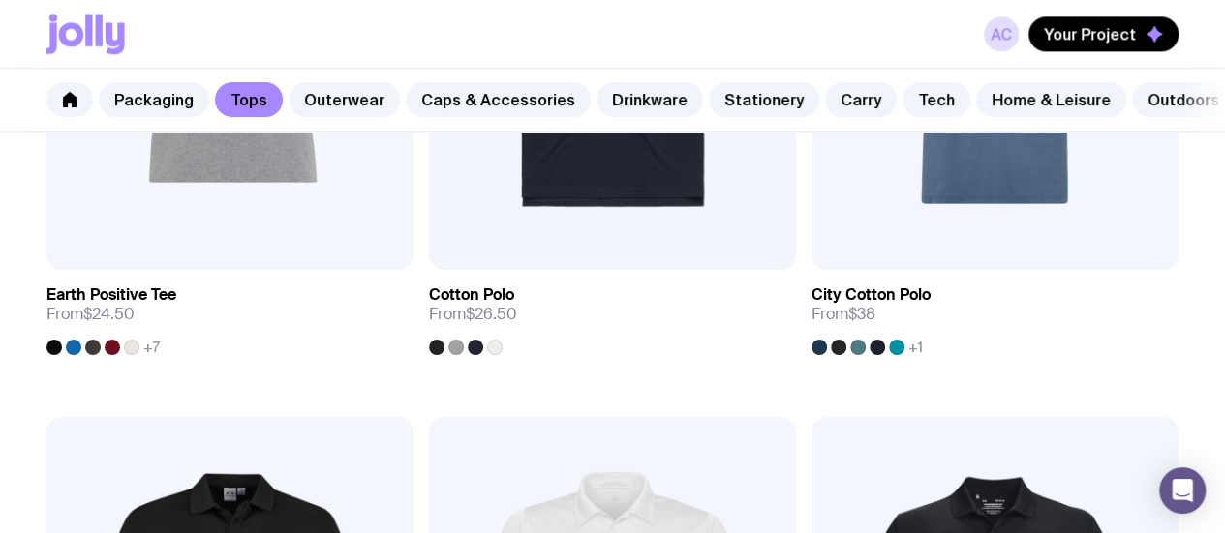
scroll to position [1264, 0]
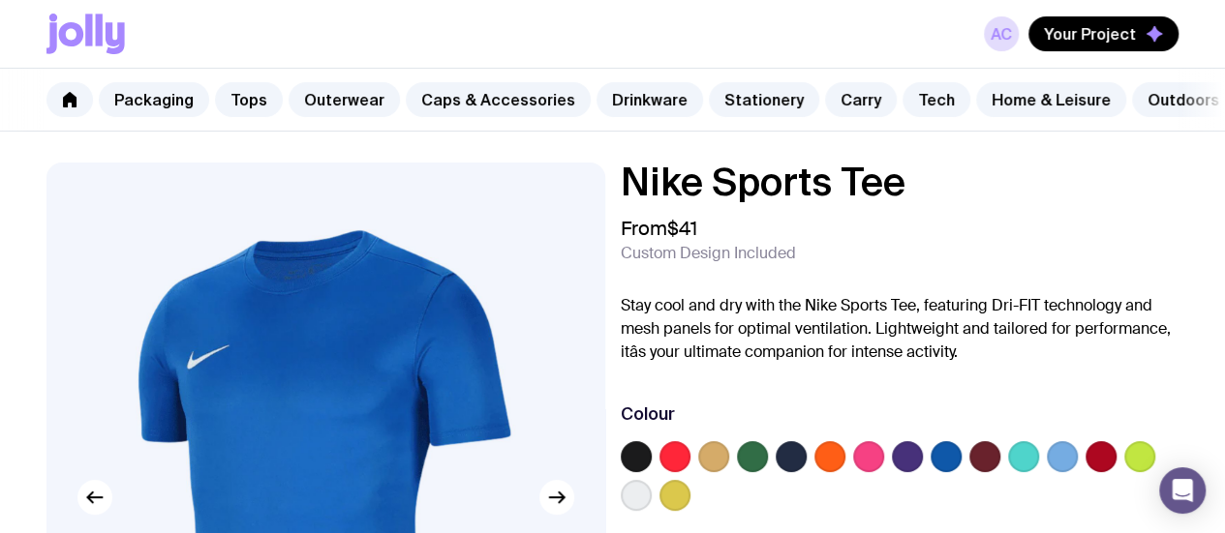
scroll to position [130, 0]
